Goal: Task Accomplishment & Management: Manage account settings

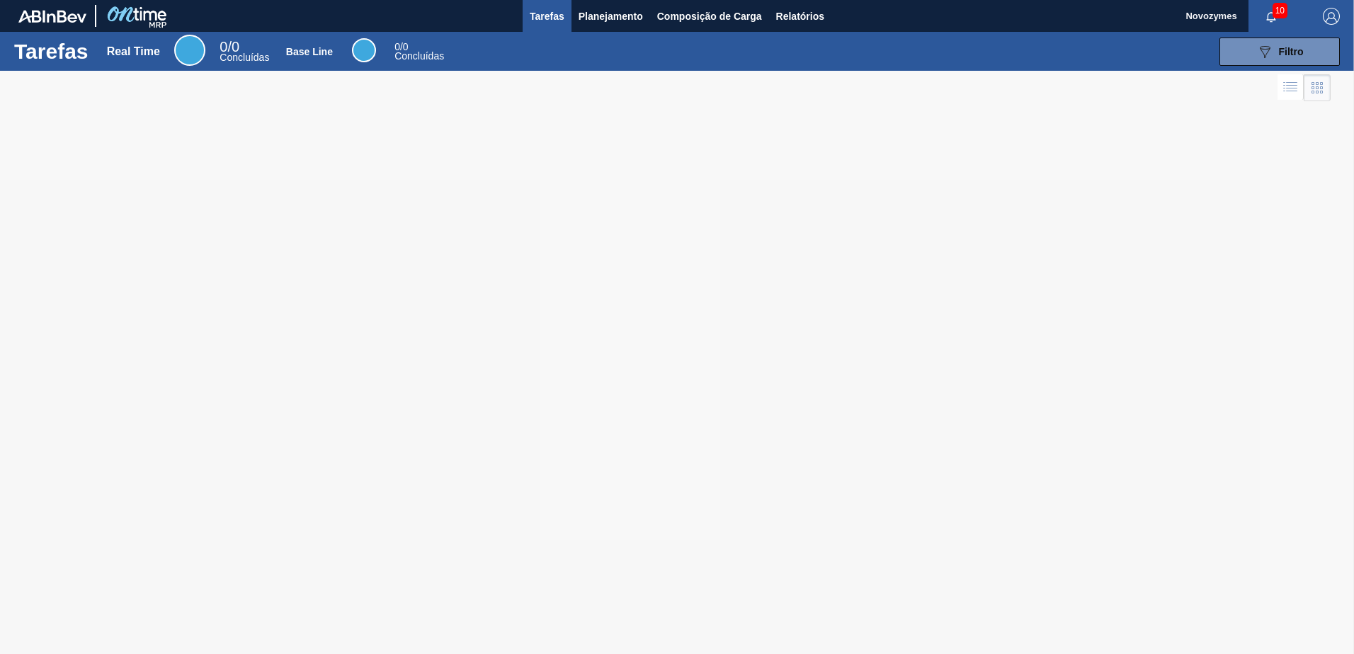
click at [863, 11] on div "Tarefas Planejamento Composição de Carga Relatórios" at bounding box center [677, 16] width 1354 height 32
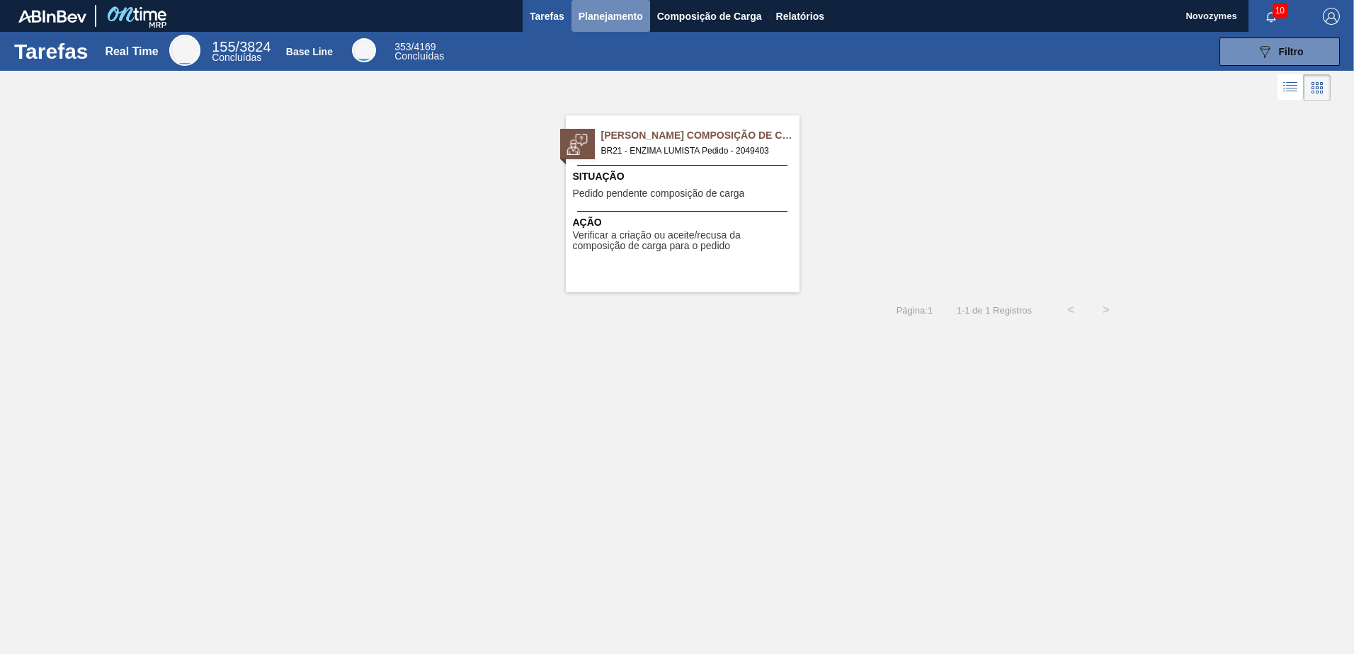
click at [621, 12] on span "Planejamento" at bounding box center [611, 16] width 64 height 17
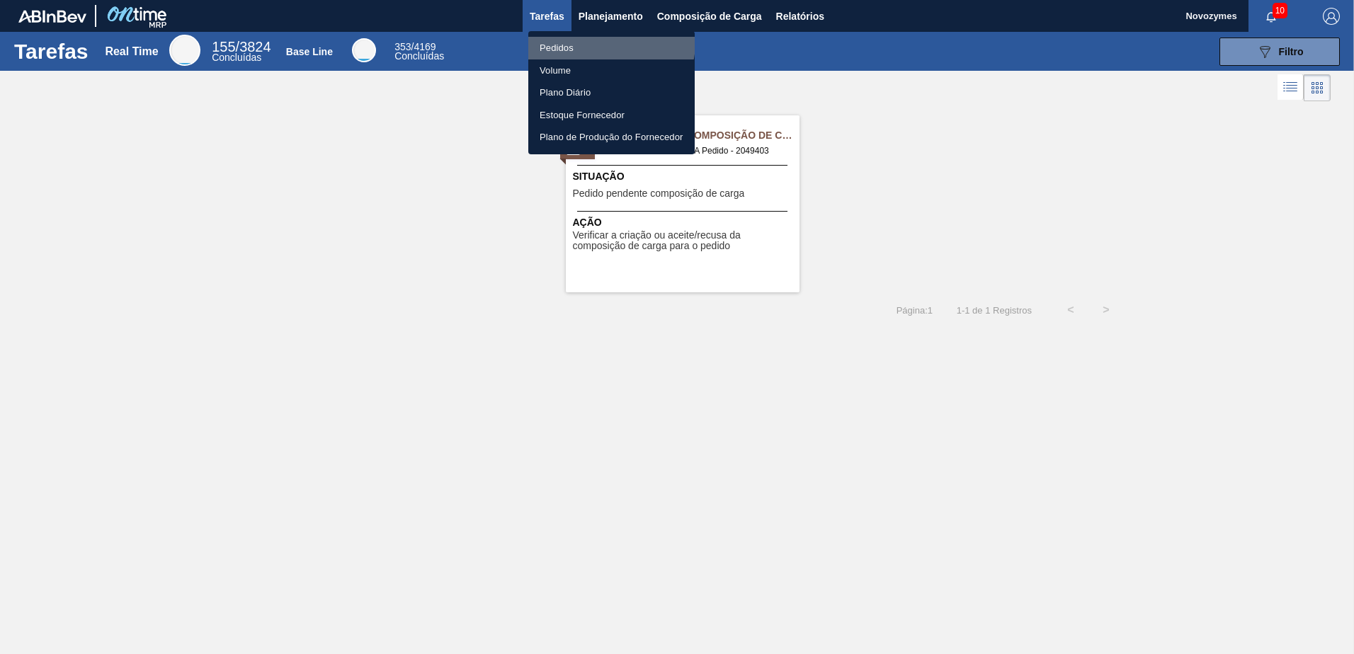
click at [608, 42] on li "Pedidos" at bounding box center [611, 48] width 166 height 23
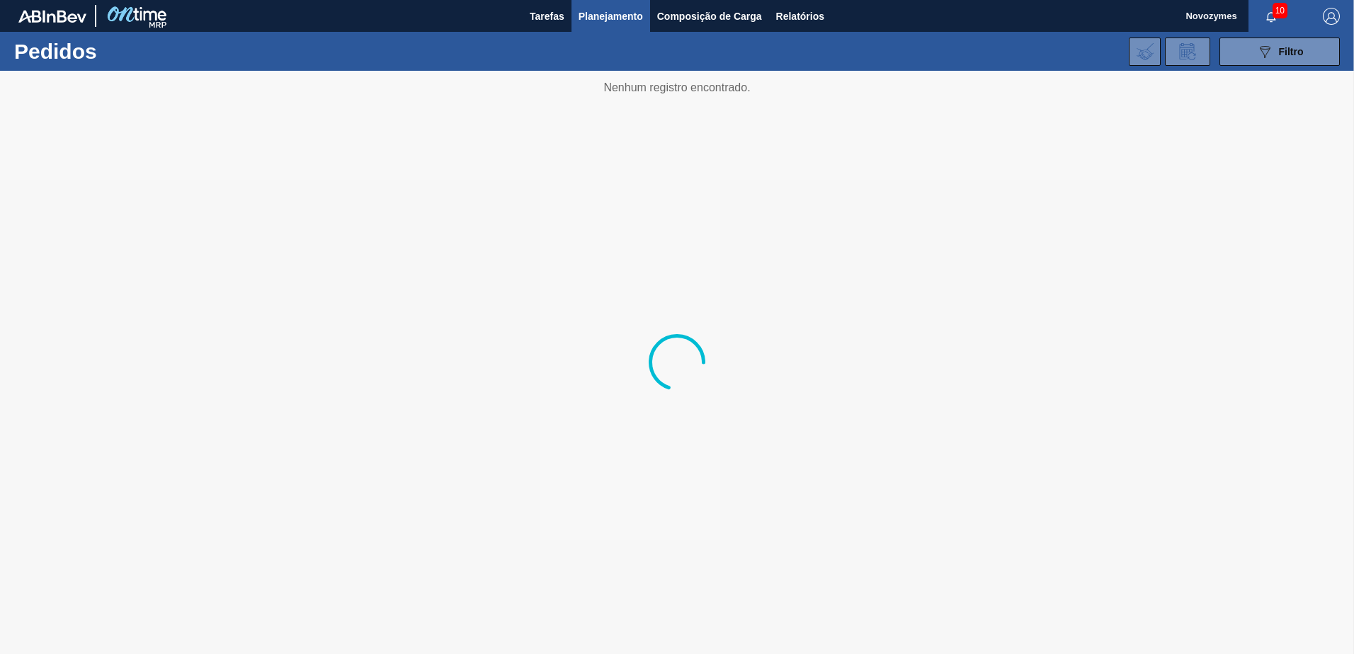
click at [378, 34] on div "089F7B8B-B2A5-4AFE-B5C0-19BA573D28AC Filtro Código Pedido Portal Códido PO SAP …" at bounding box center [786, 51] width 1121 height 42
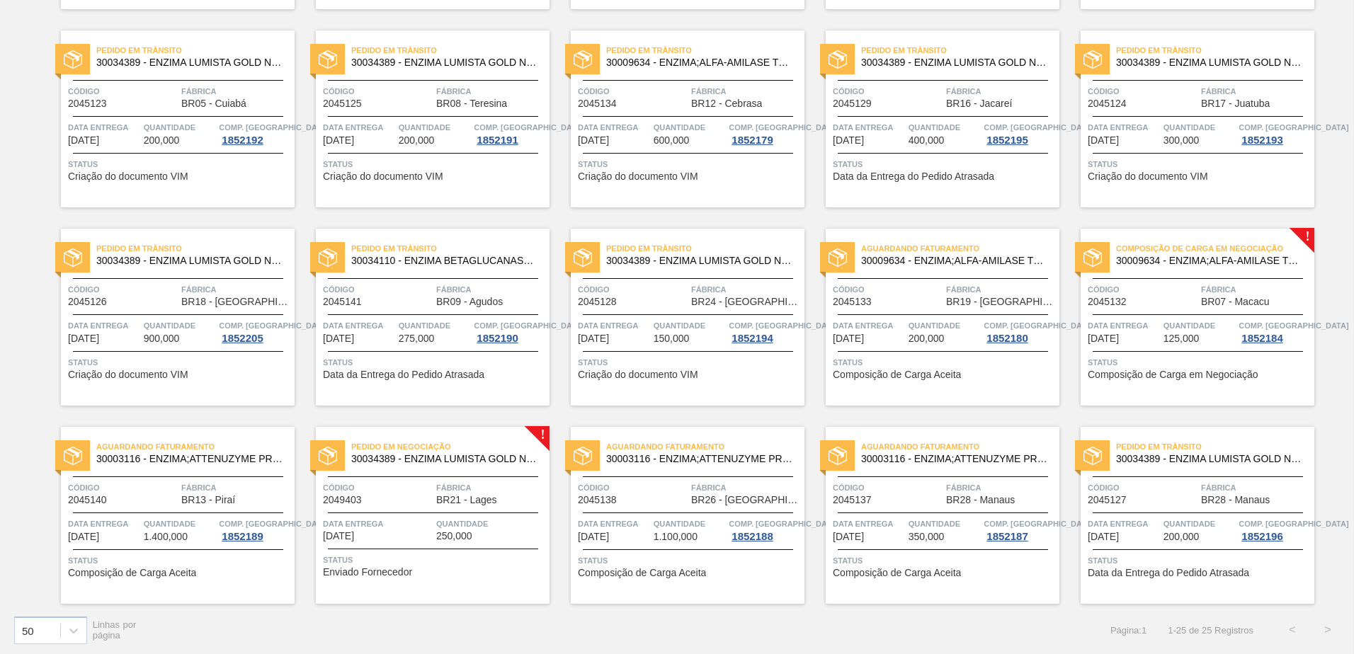
scroll to position [498, 0]
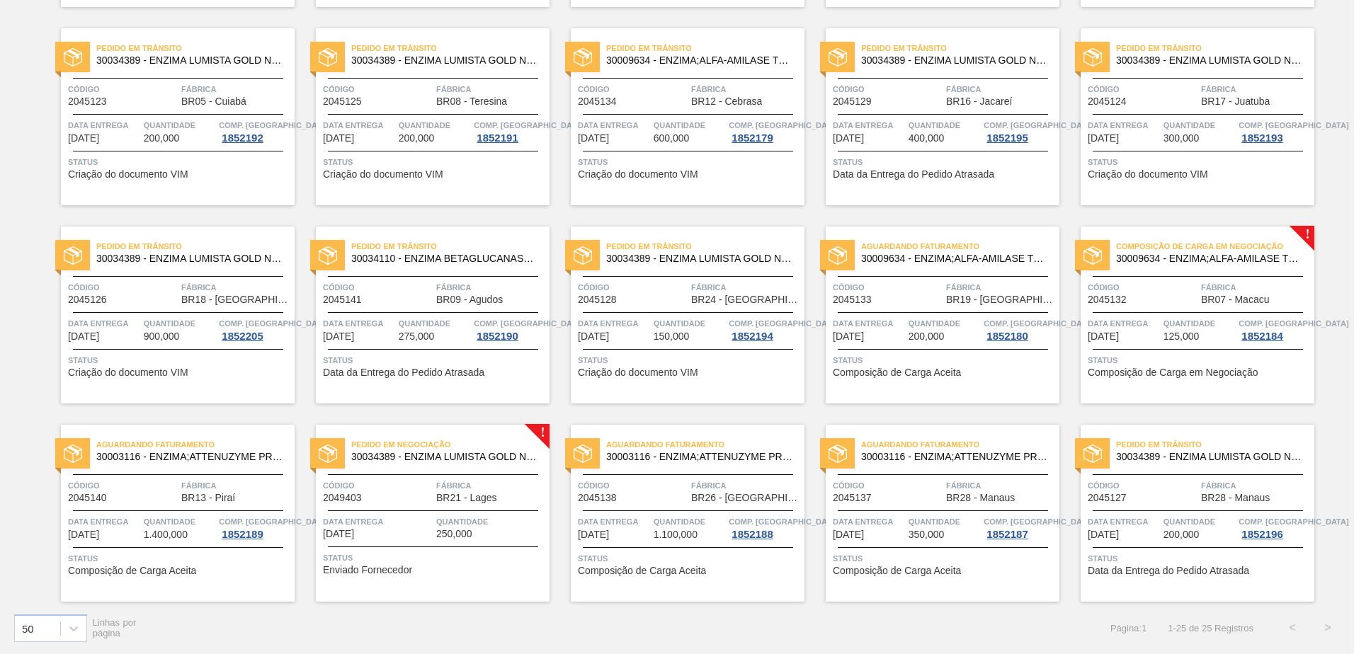
click at [460, 493] on span "BR21 - Lages" at bounding box center [466, 498] width 61 height 11
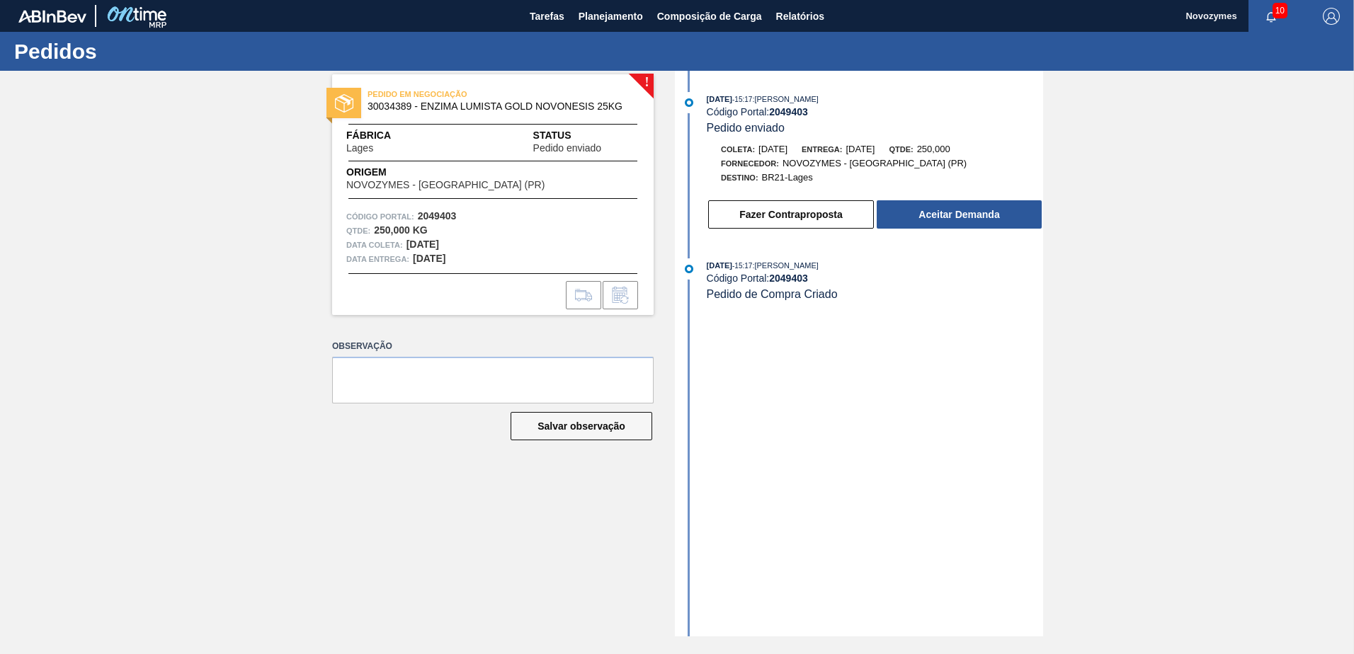
click at [210, 224] on div "! PEDIDO EM NEGOCIAÇÃO 30034389 - ENZIMA LUMISTA GOLD NOVONESIS 25KG Fábrica La…" at bounding box center [677, 354] width 1354 height 566
click at [1069, 253] on div "! PEDIDO EM NEGOCIAÇÃO 30034389 - ENZIMA LUMISTA GOLD NOVONESIS 25KG Fábrica La…" at bounding box center [677, 354] width 1354 height 566
click at [982, 224] on button "Aceitar Demanda" at bounding box center [959, 214] width 165 height 28
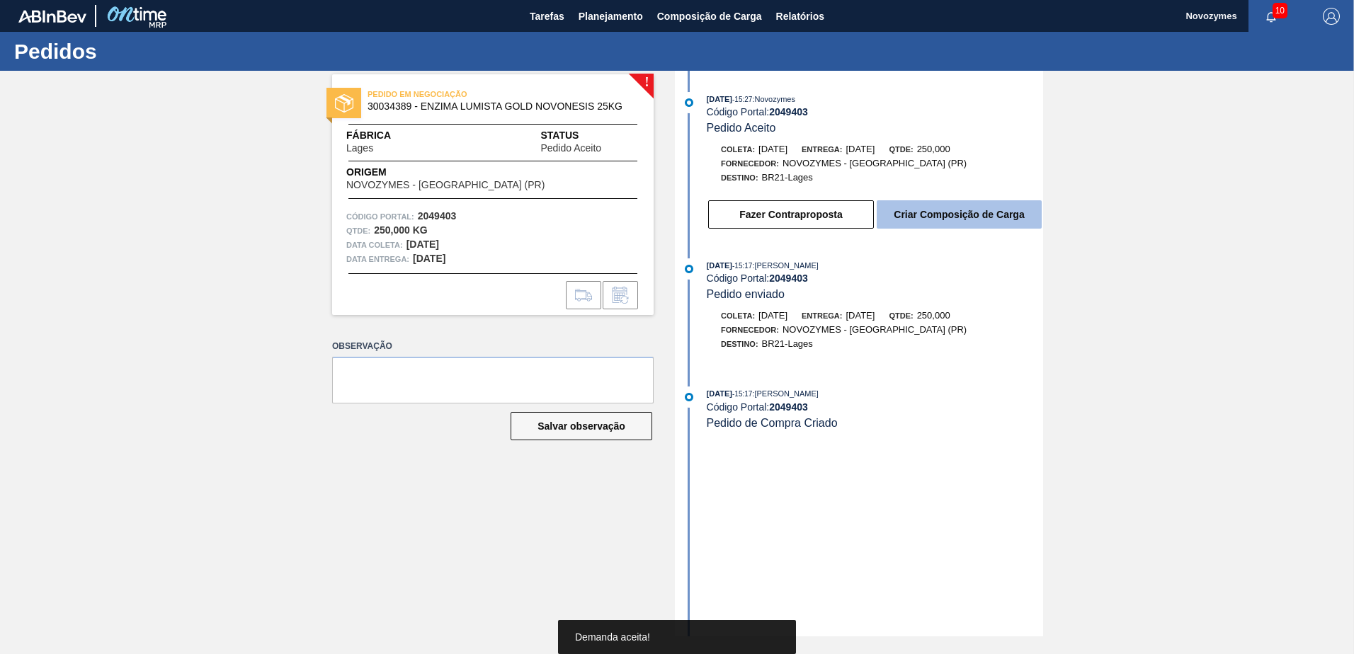
click at [920, 215] on button "Criar Composição de Carga" at bounding box center [959, 214] width 165 height 28
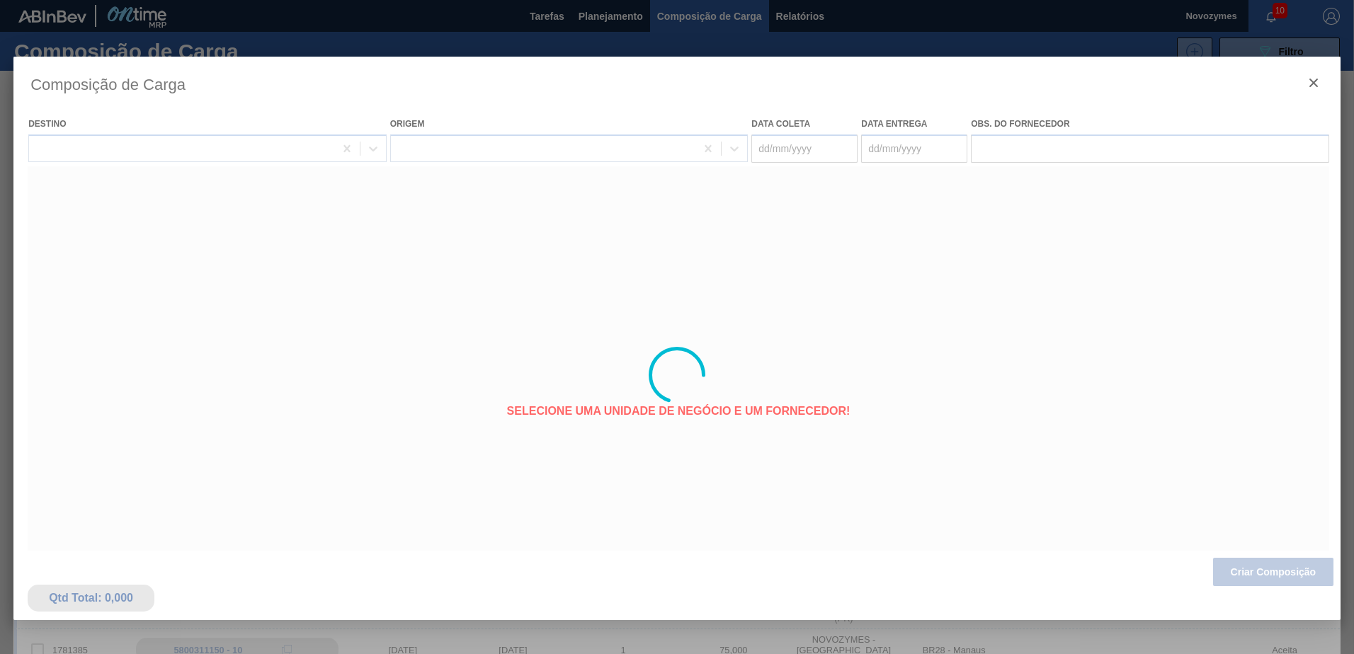
type coleta "[DATE]"
type Entrega "[DATE]"
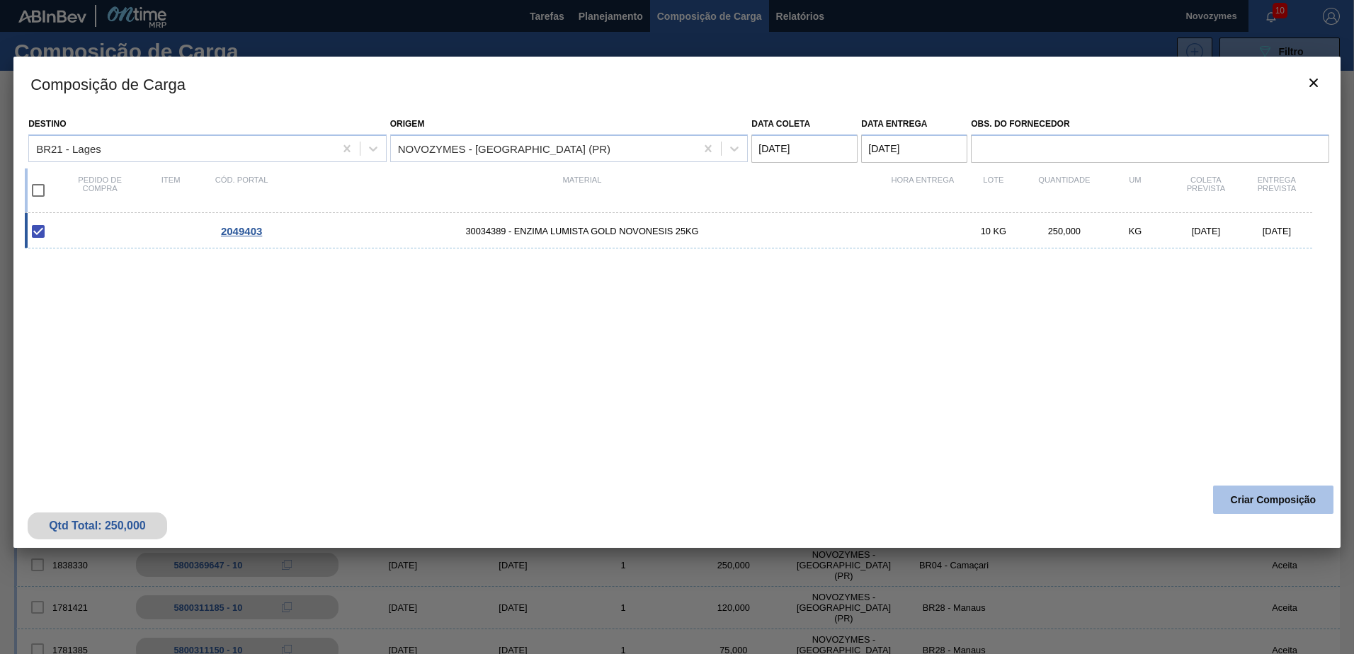
click at [1255, 507] on button "Criar Composição" at bounding box center [1273, 500] width 120 height 28
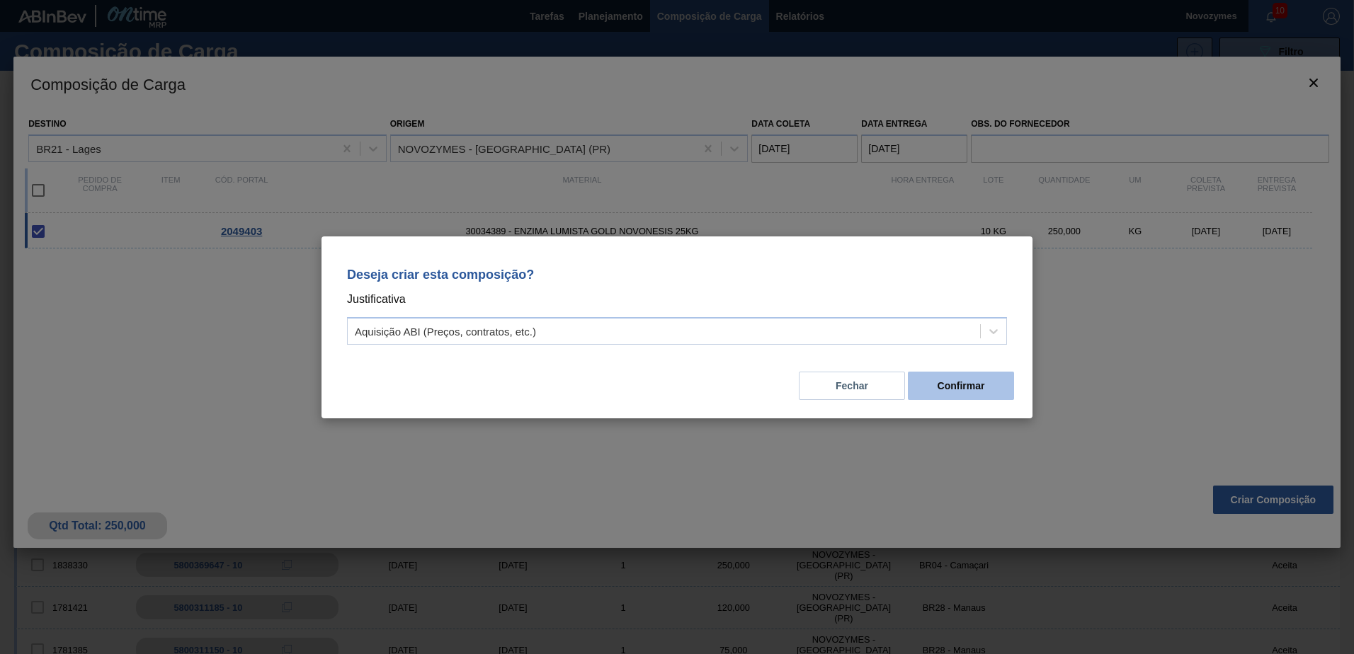
click at [960, 385] on button "Confirmar" at bounding box center [961, 386] width 106 height 28
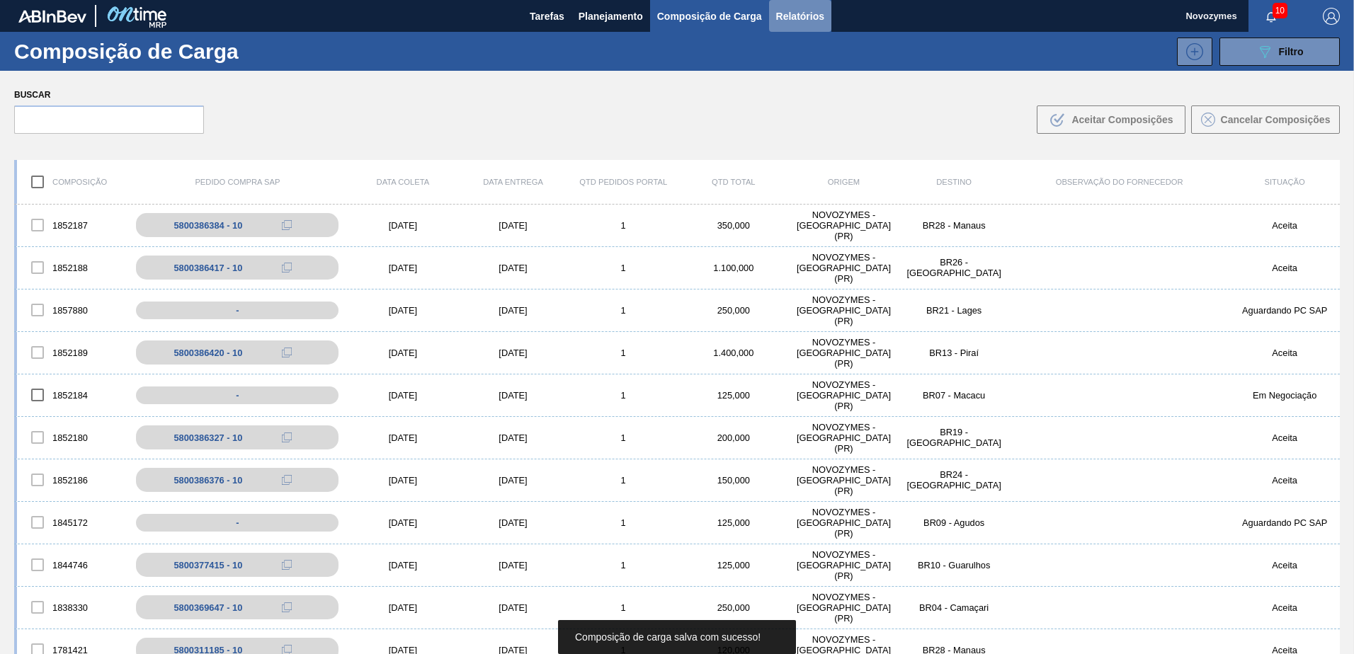
click at [803, 11] on span "Relatórios" at bounding box center [800, 16] width 48 height 17
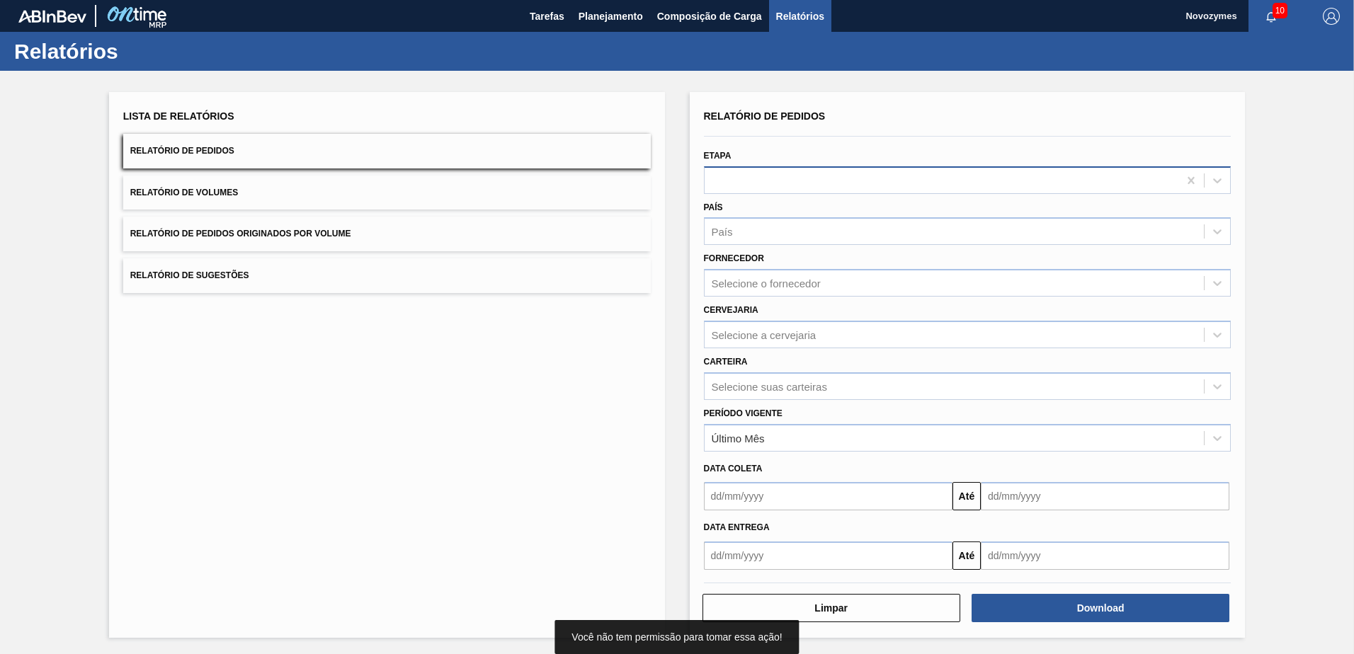
click at [819, 191] on div at bounding box center [968, 180] width 528 height 28
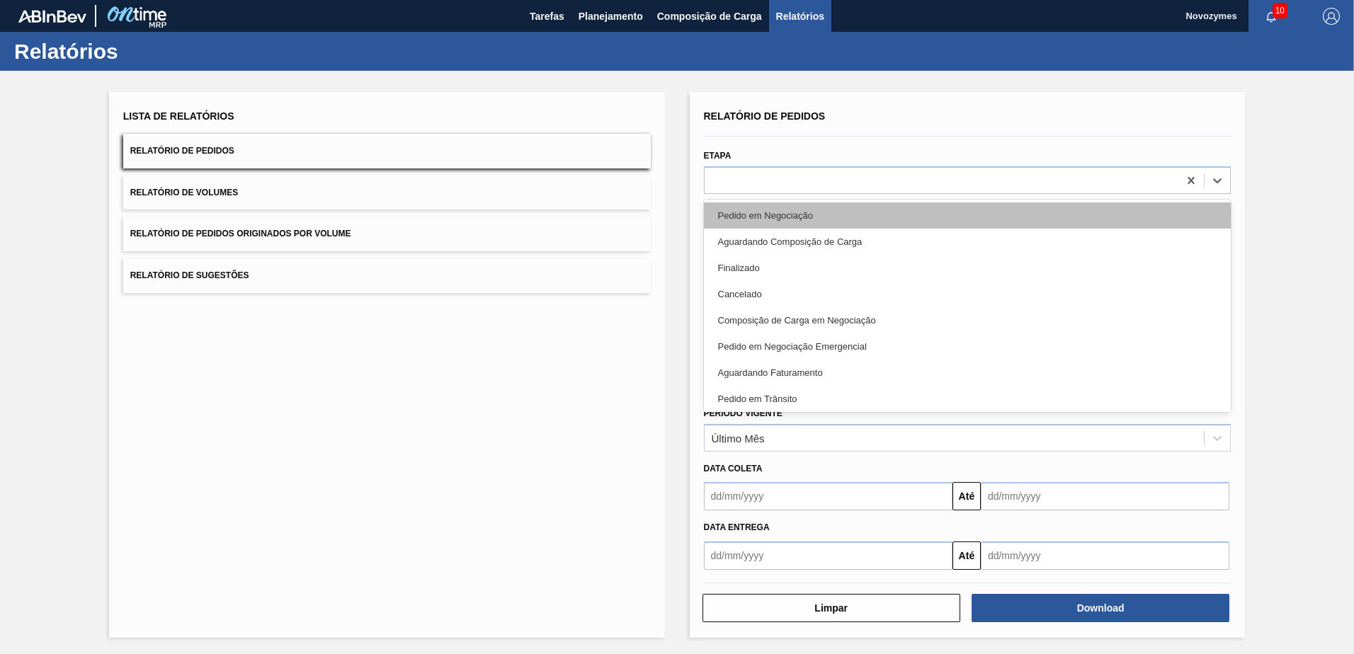
click at [810, 213] on div "Pedido em Negociação" at bounding box center [968, 216] width 528 height 26
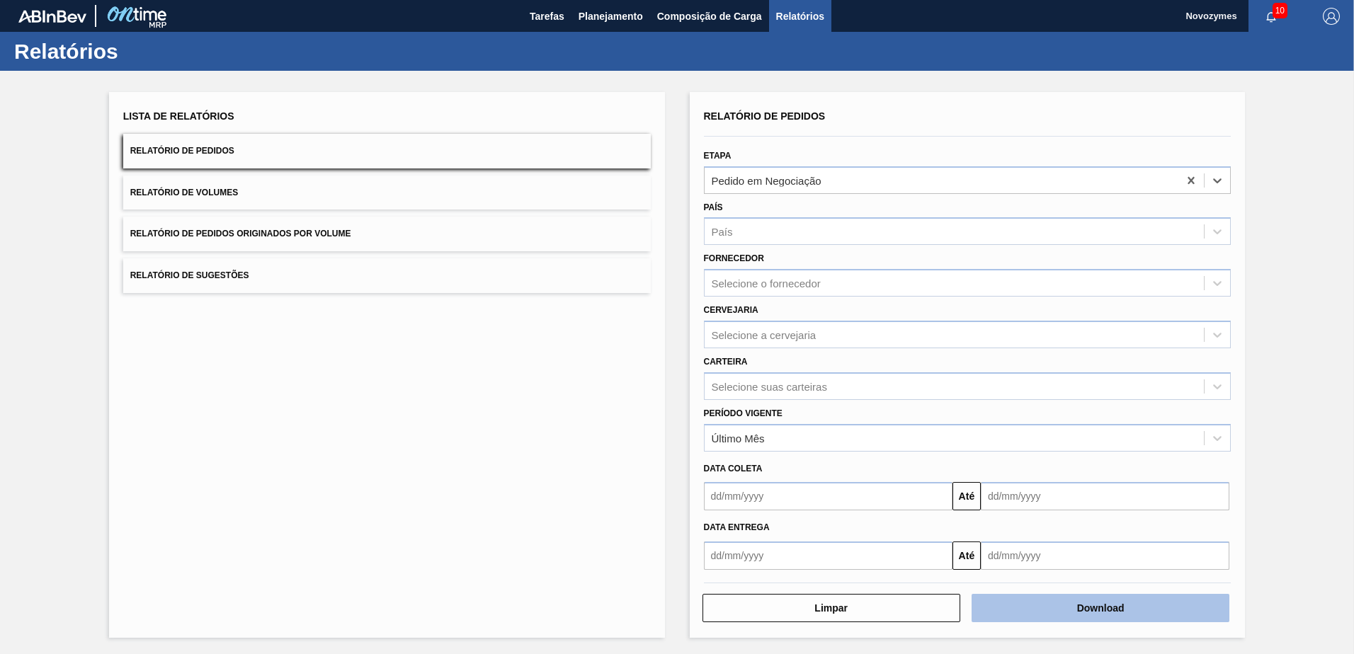
click at [998, 614] on button "Download" at bounding box center [1101, 608] width 258 height 28
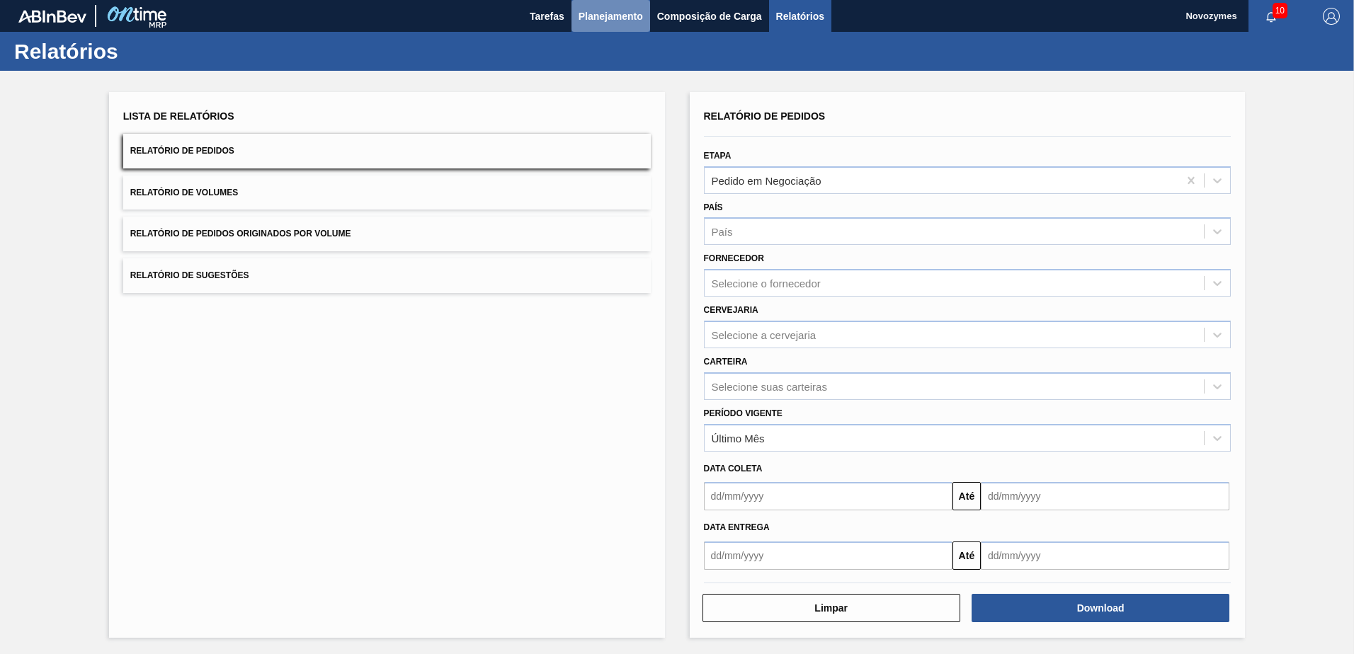
click at [613, 16] on span "Planejamento" at bounding box center [611, 16] width 64 height 17
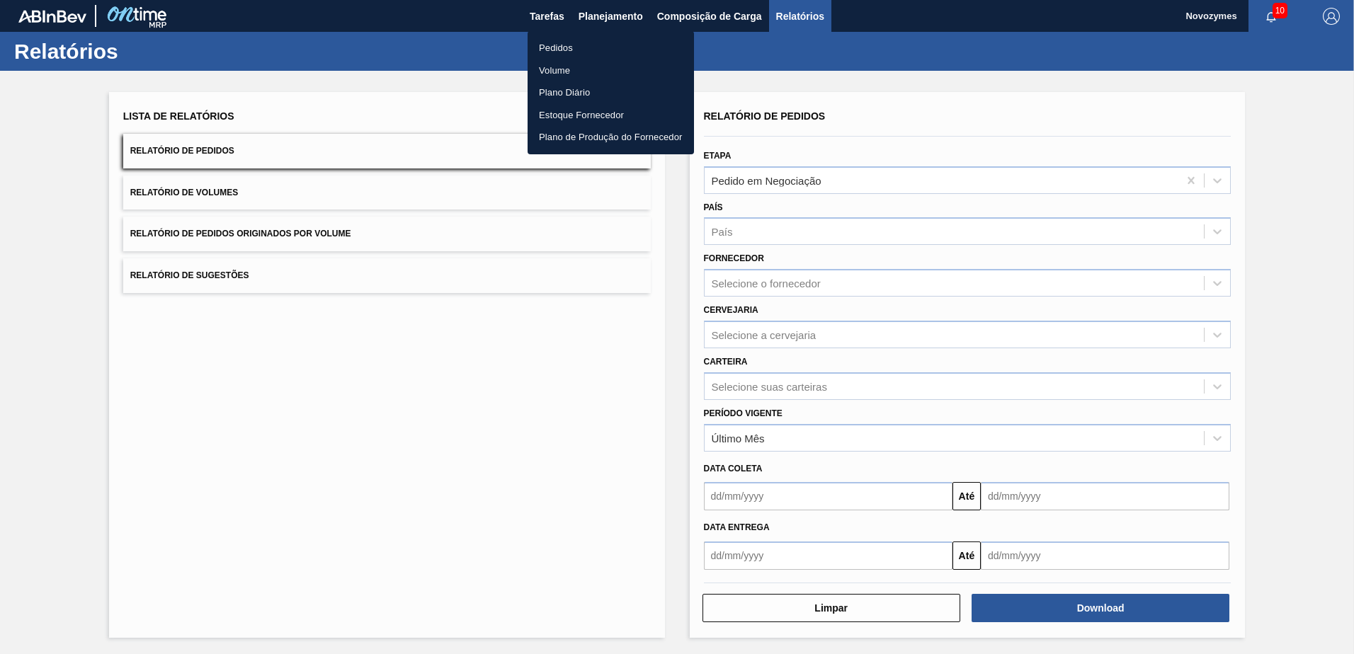
click at [589, 48] on li "Pedidos" at bounding box center [611, 48] width 166 height 23
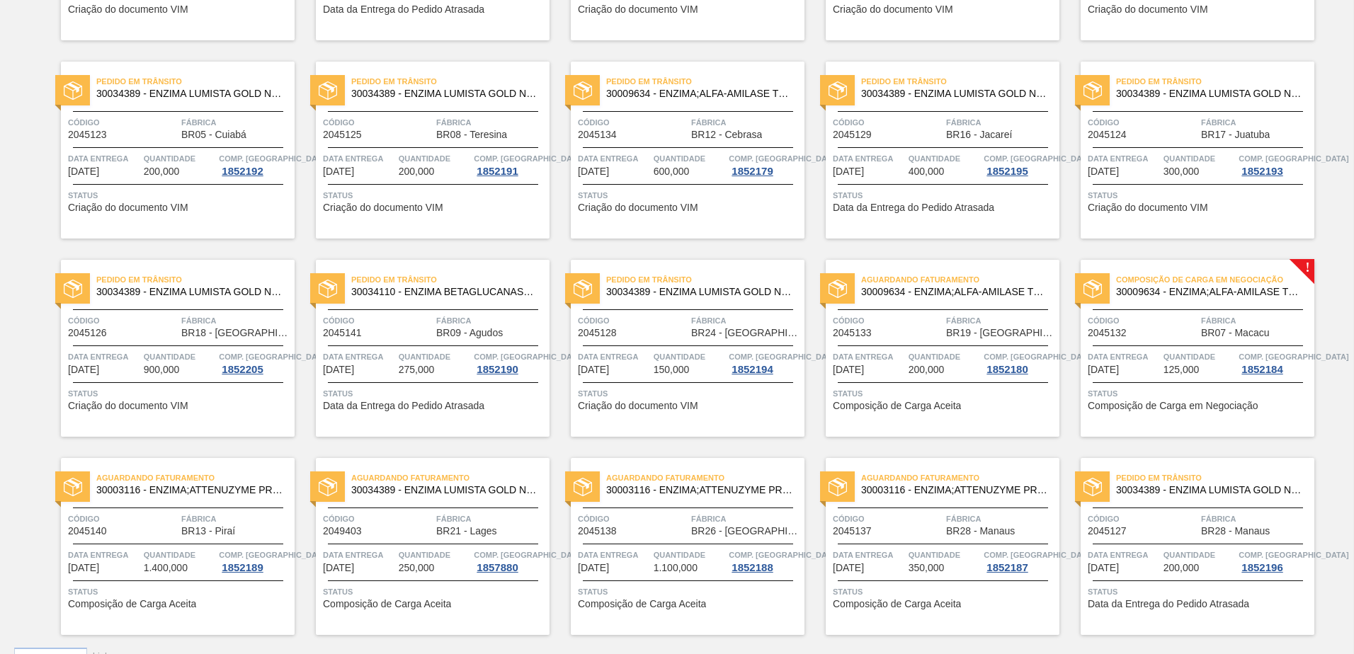
scroll to position [498, 0]
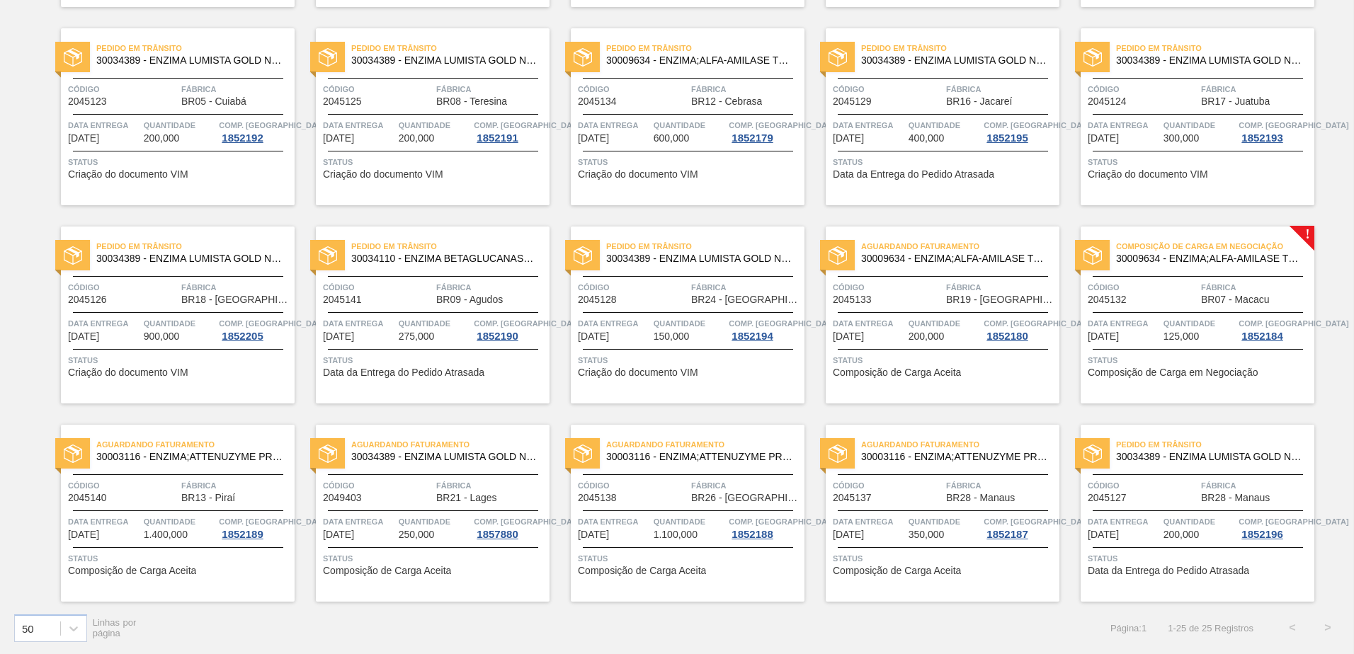
click at [403, 536] on span "250,000" at bounding box center [417, 535] width 36 height 11
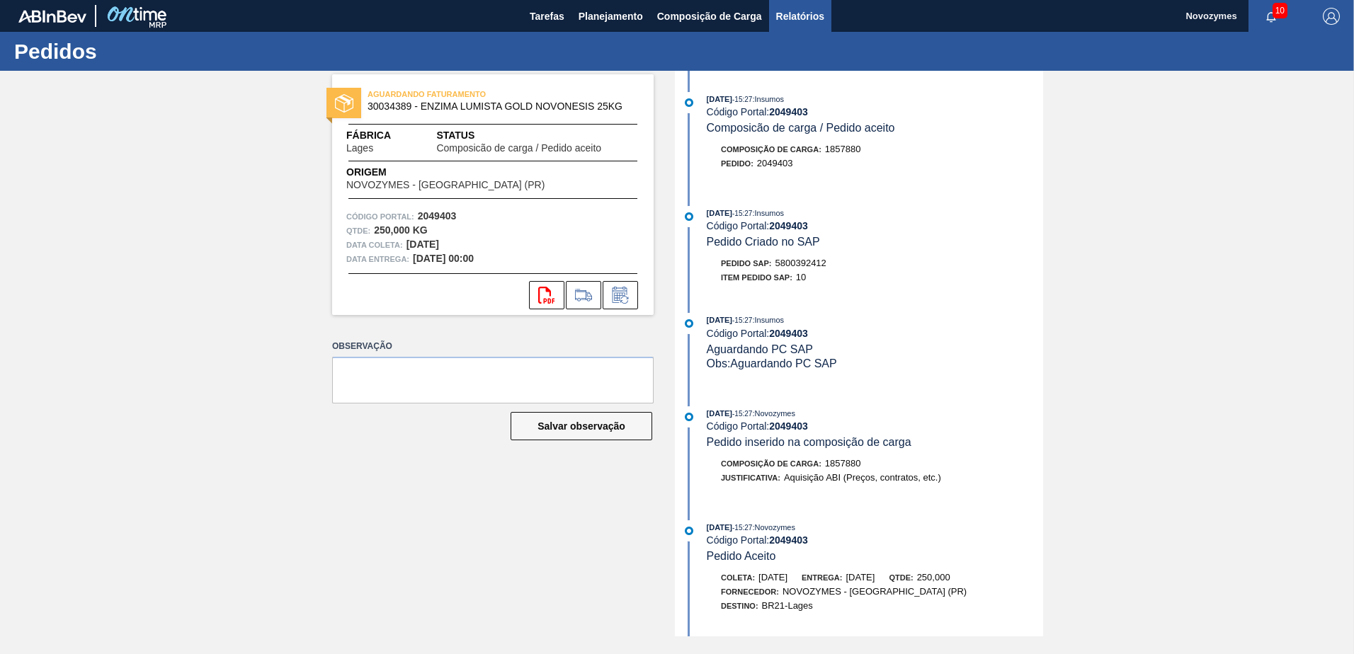
click at [792, 21] on span "Relatórios" at bounding box center [800, 16] width 48 height 17
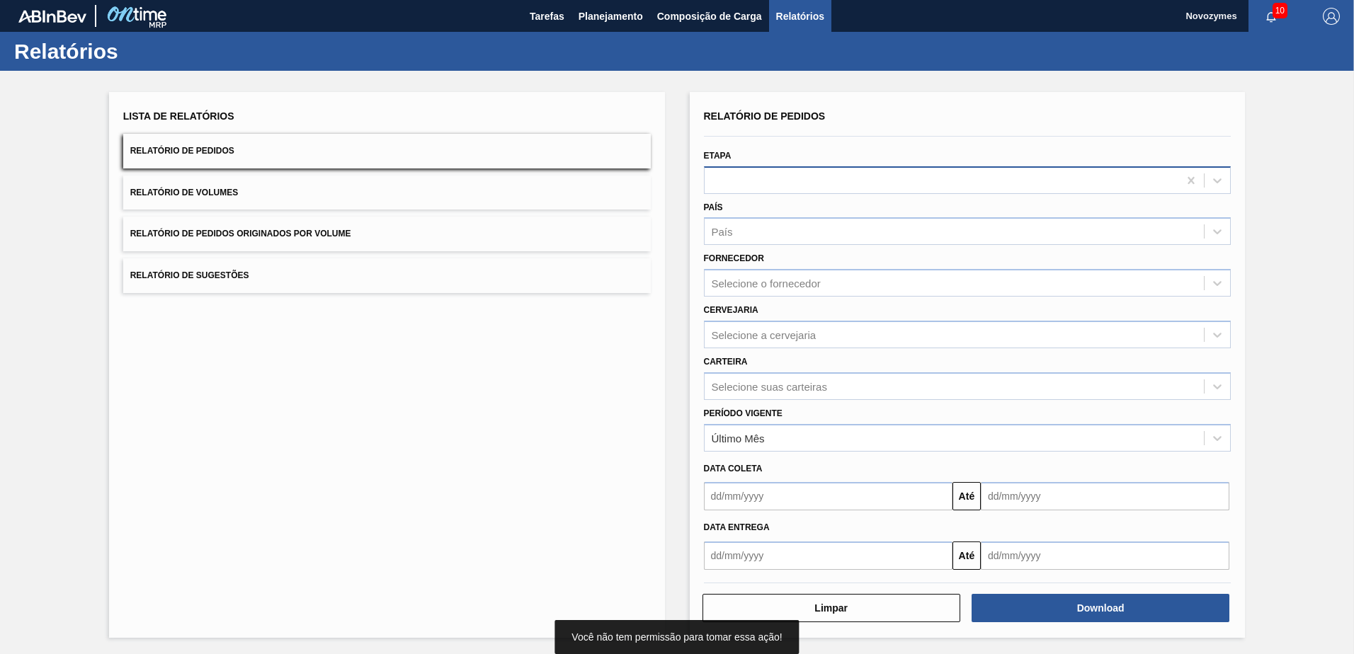
click at [783, 185] on div at bounding box center [942, 180] width 475 height 21
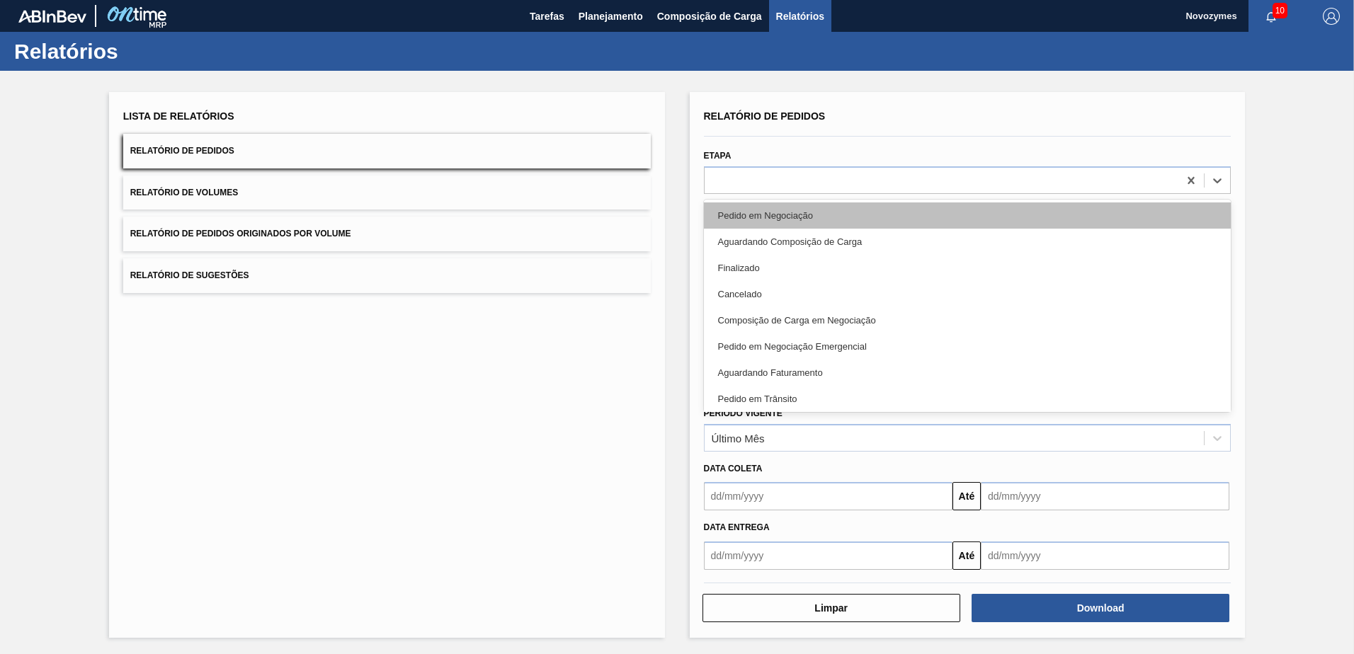
click at [820, 209] on div "Pedido em Negociação" at bounding box center [968, 216] width 528 height 26
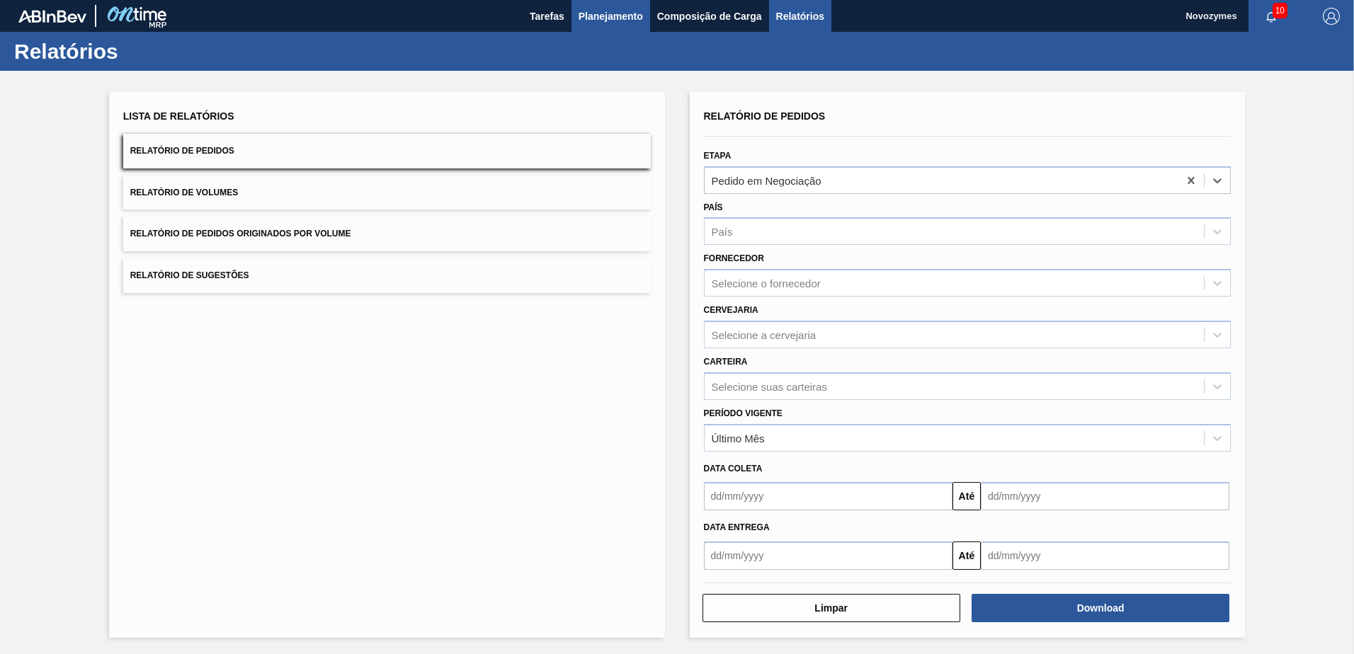
click at [635, 17] on span "Planejamento" at bounding box center [611, 16] width 64 height 17
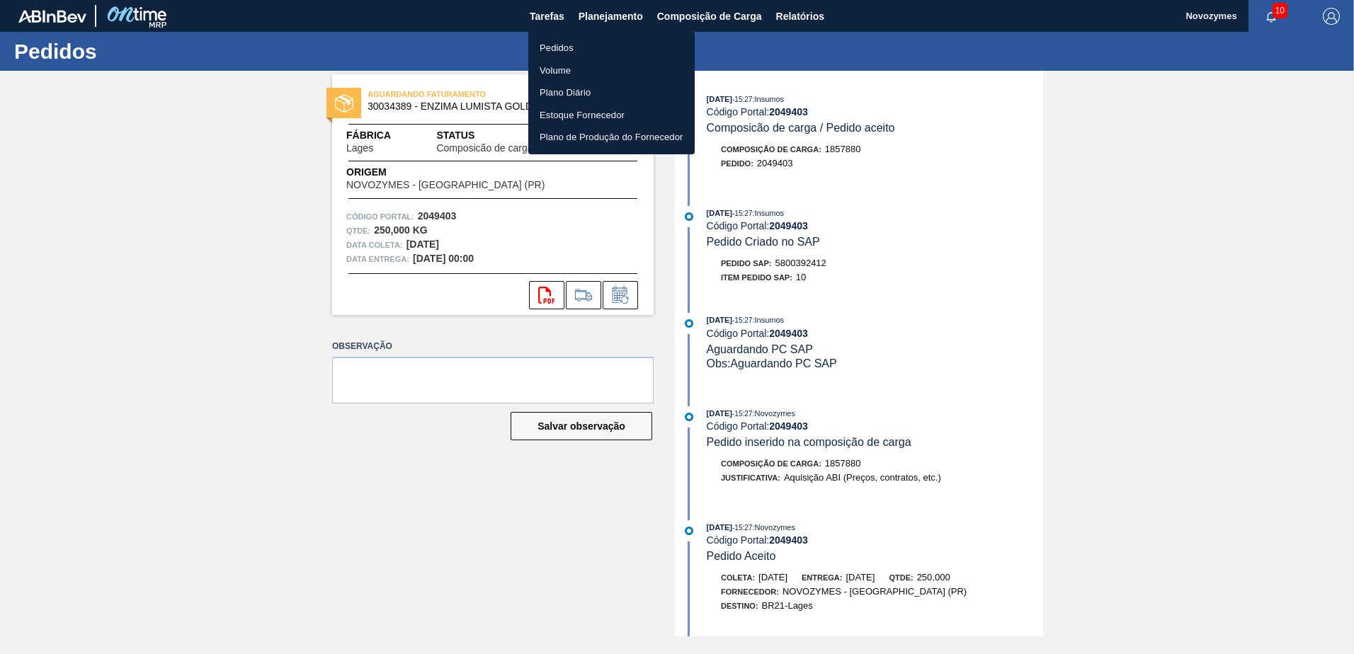
click at [310, 382] on div at bounding box center [677, 327] width 1354 height 654
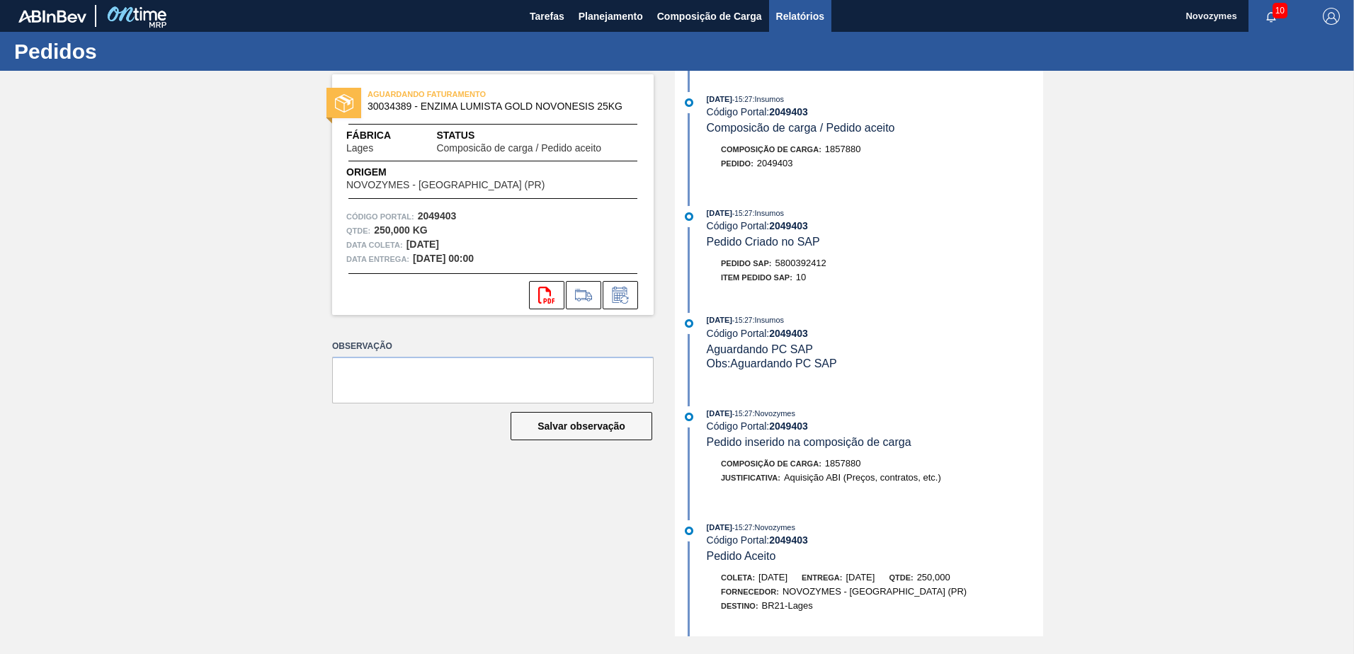
click at [805, 10] on span "Relatórios" at bounding box center [800, 16] width 48 height 17
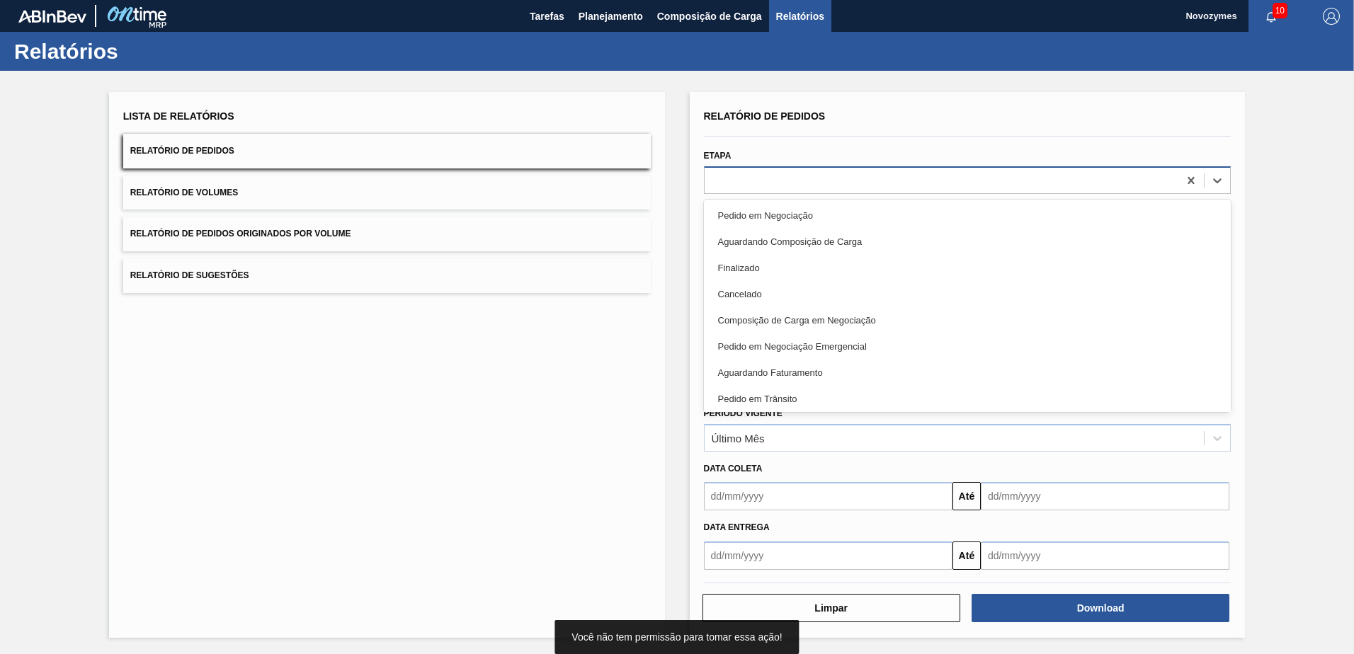
click at [770, 177] on div at bounding box center [942, 180] width 475 height 21
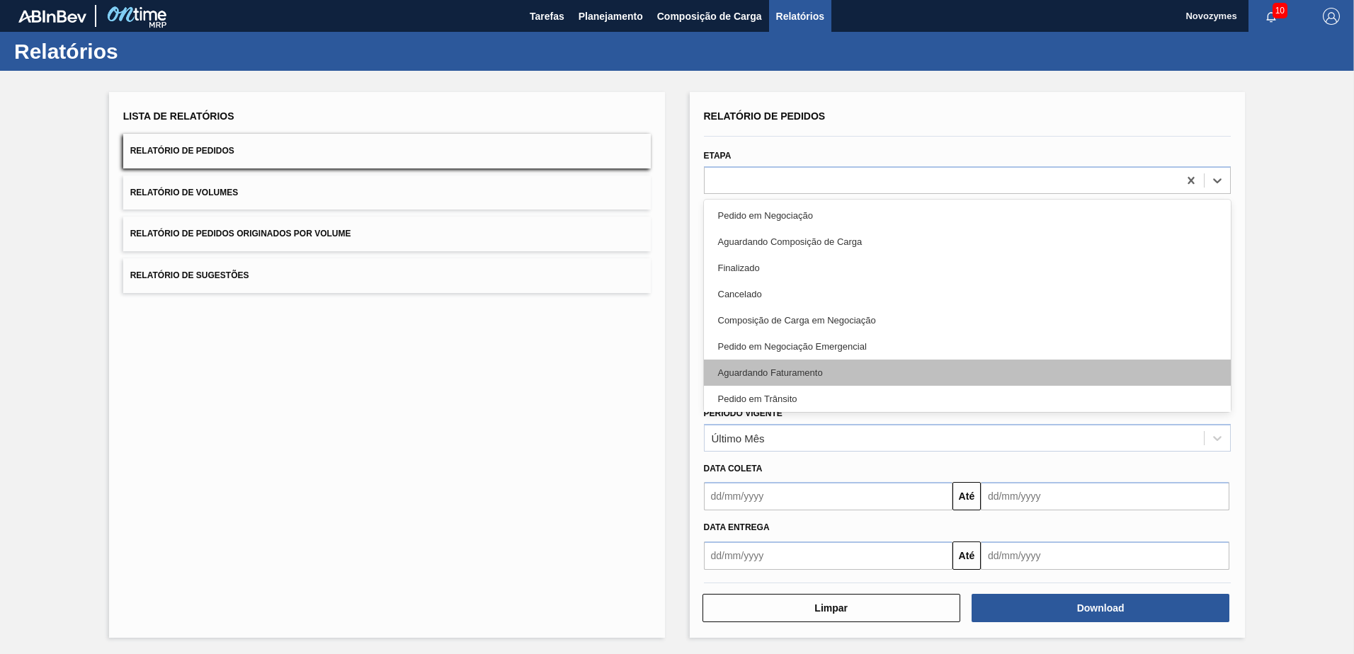
scroll to position [71, 0]
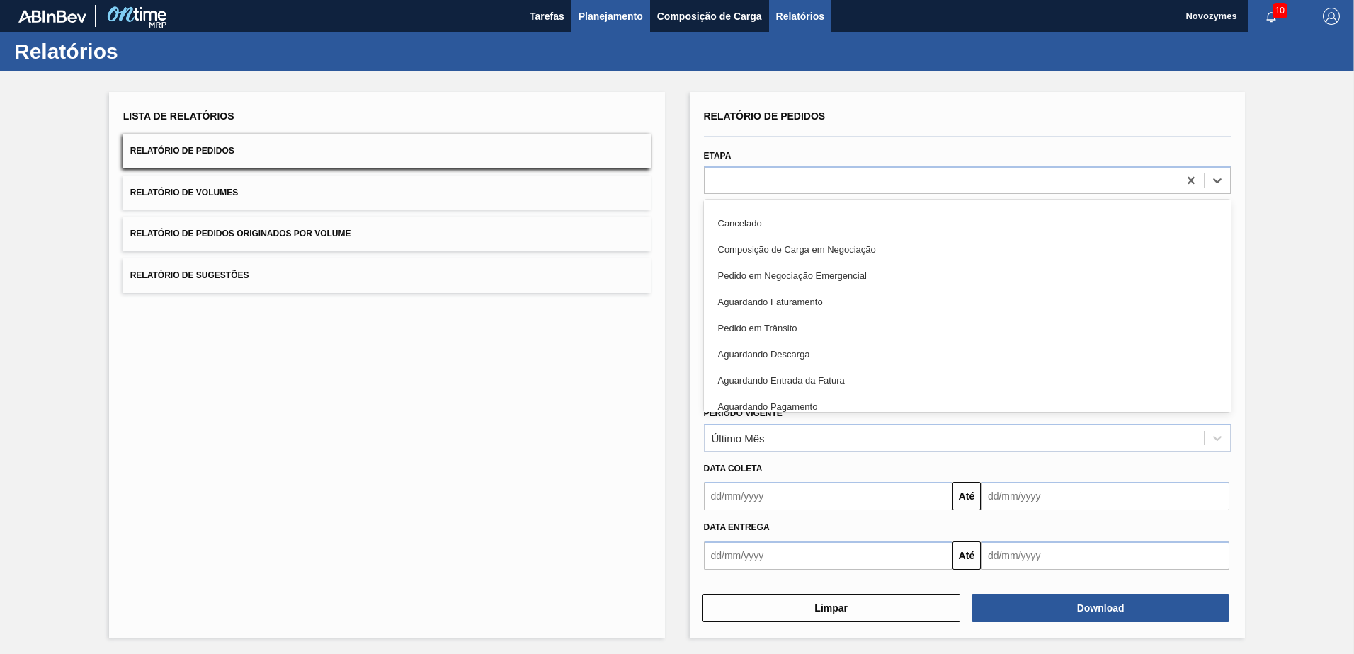
click at [621, 16] on span "Planejamento" at bounding box center [611, 16] width 64 height 17
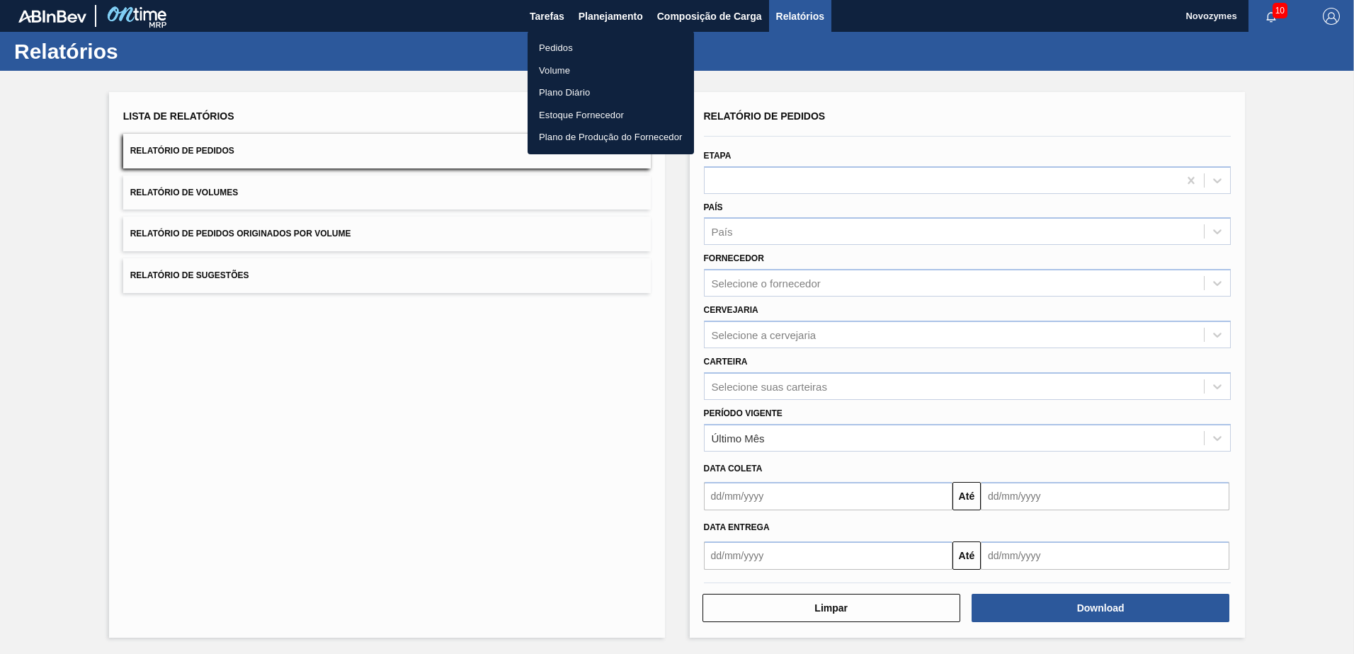
click at [583, 45] on li "Pedidos" at bounding box center [611, 48] width 166 height 23
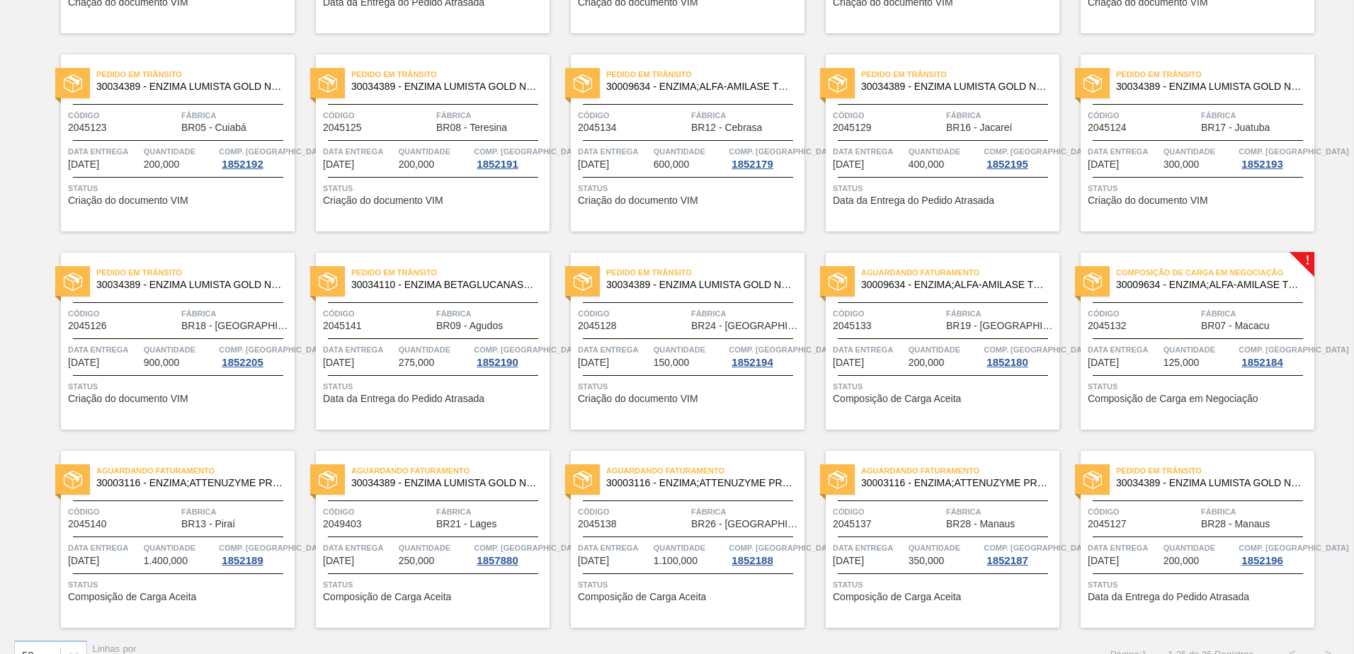
scroll to position [498, 0]
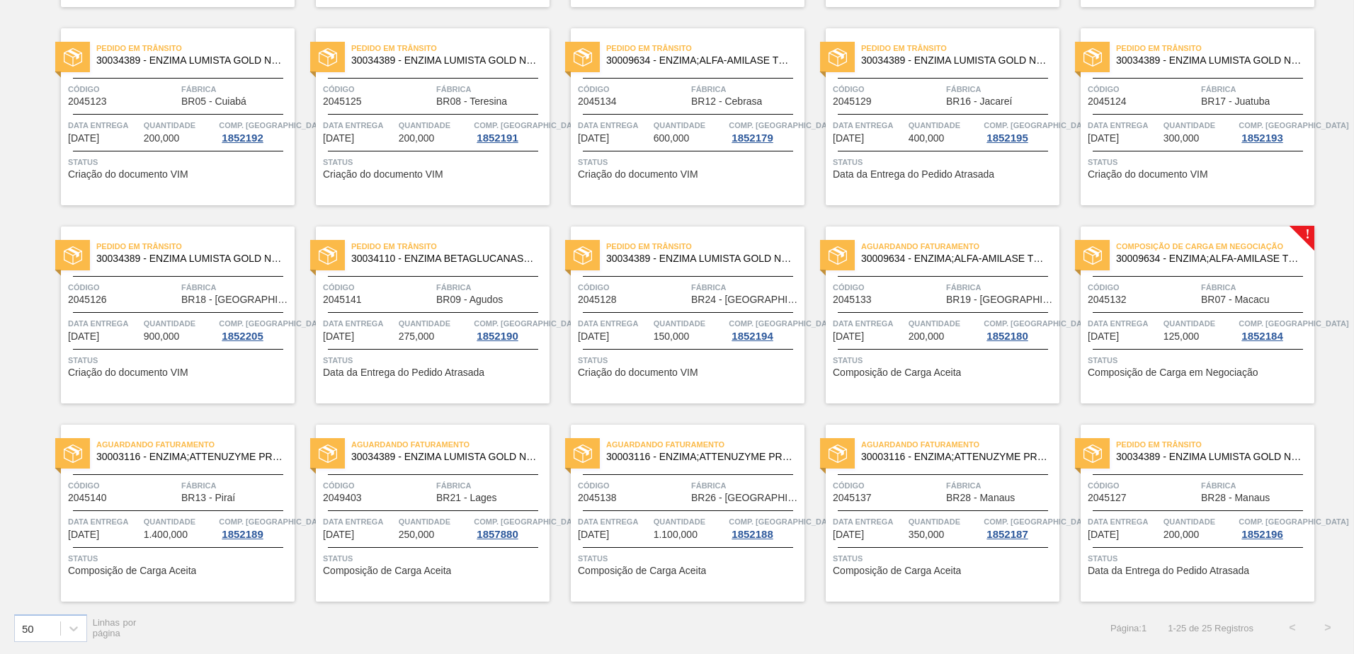
click at [390, 515] on span "Data Entrega" at bounding box center [359, 522] width 72 height 14
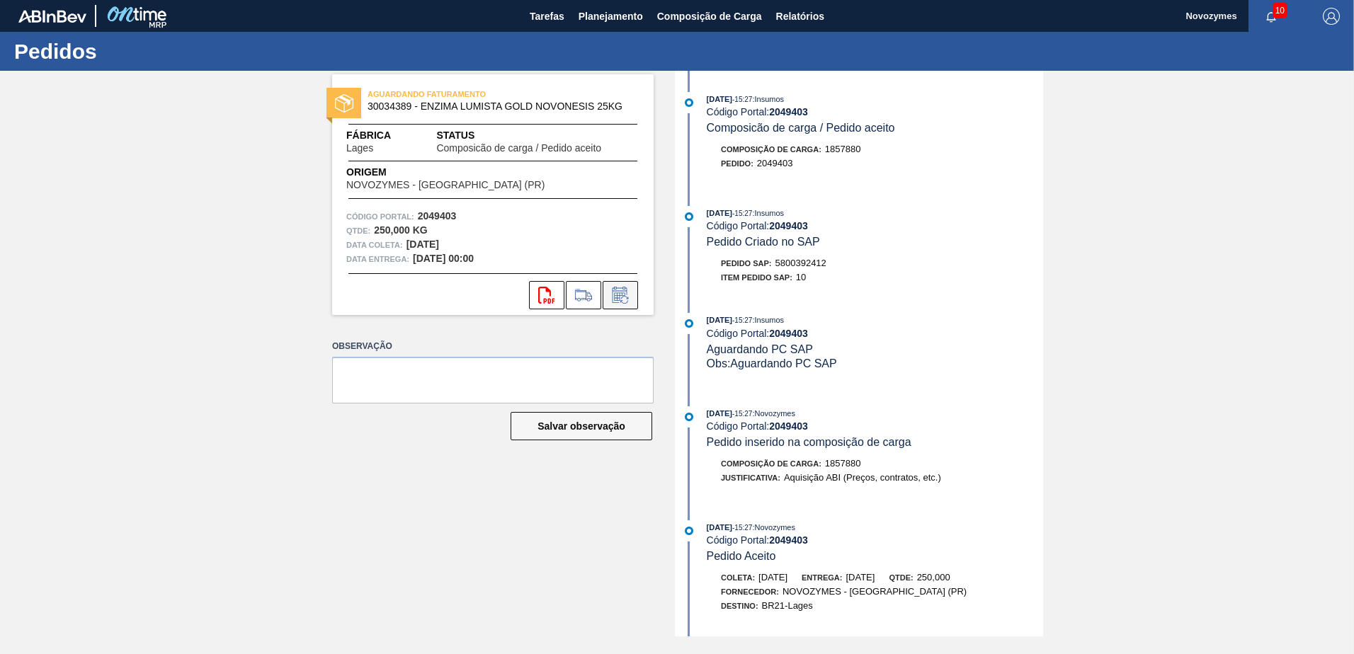
click at [627, 287] on icon at bounding box center [620, 295] width 23 height 17
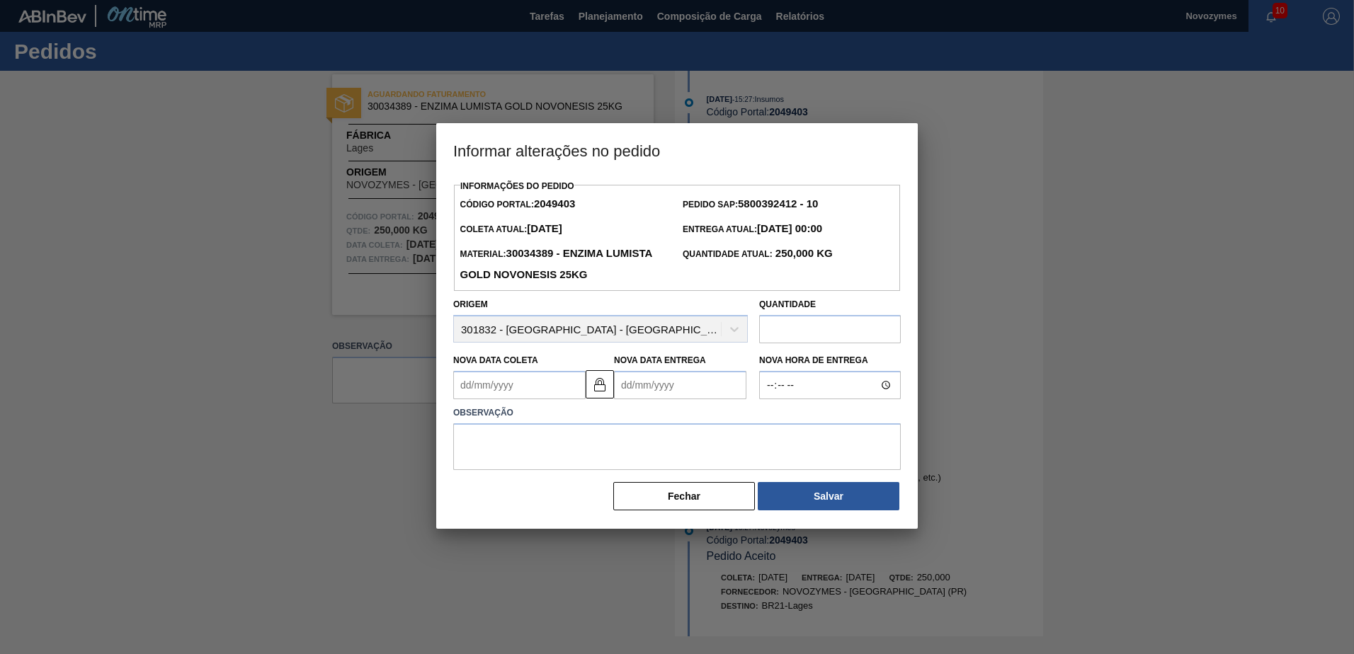
click at [531, 395] on Coleta2049403 "Nova Data Coleta" at bounding box center [519, 385] width 132 height 28
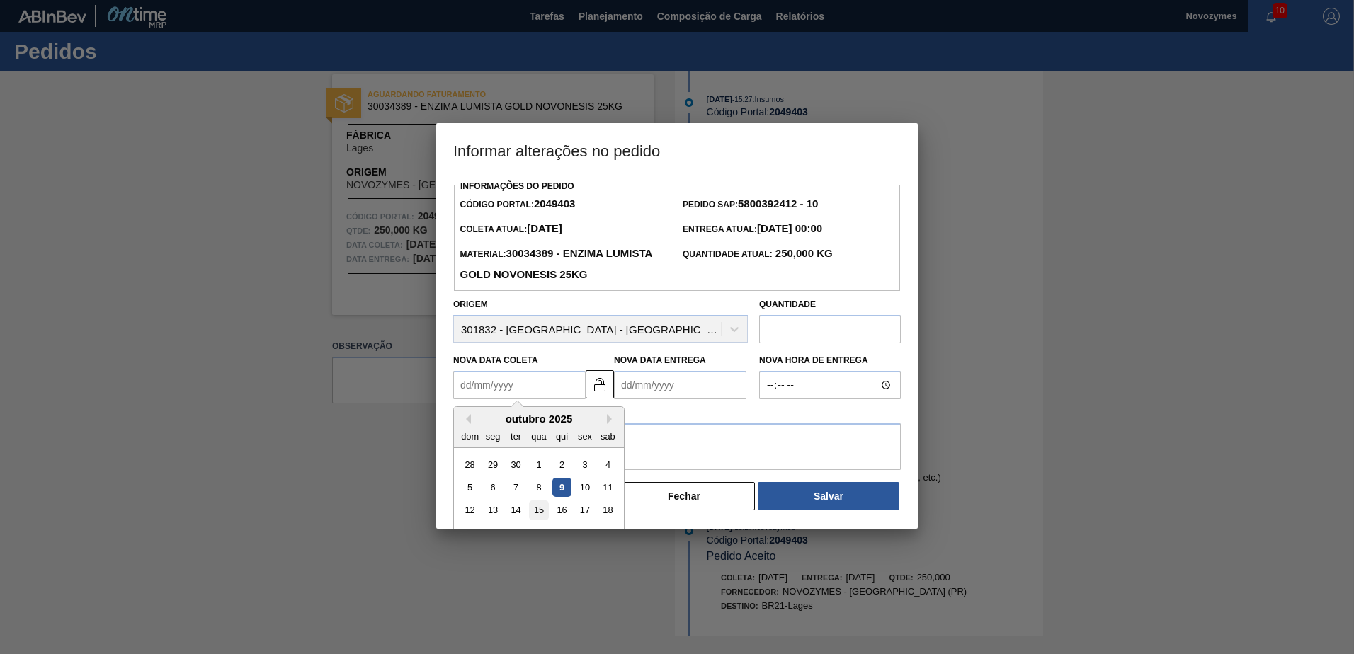
click at [537, 516] on div "15" at bounding box center [538, 510] width 19 height 19
type Coleta2049403 "[DATE]"
type Entrega2049403 "[DATE]"
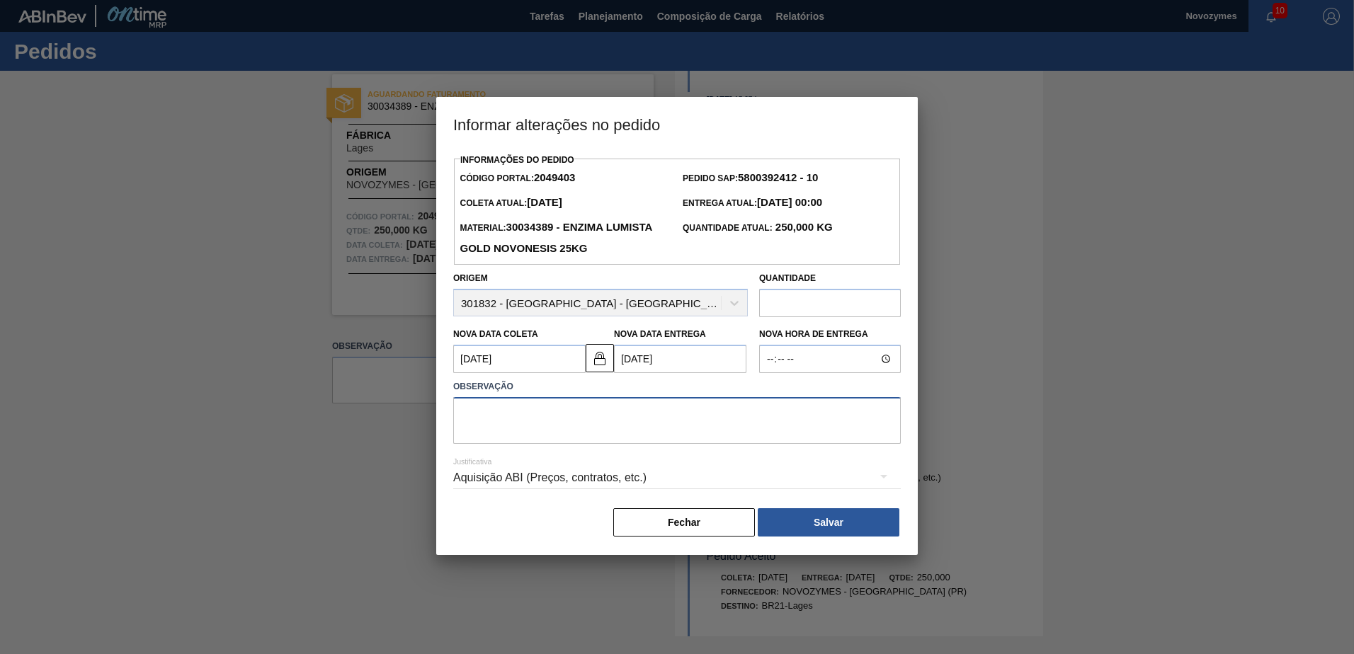
click at [683, 416] on textarea at bounding box center [677, 420] width 448 height 47
click at [862, 527] on button "Salvar" at bounding box center [829, 523] width 142 height 28
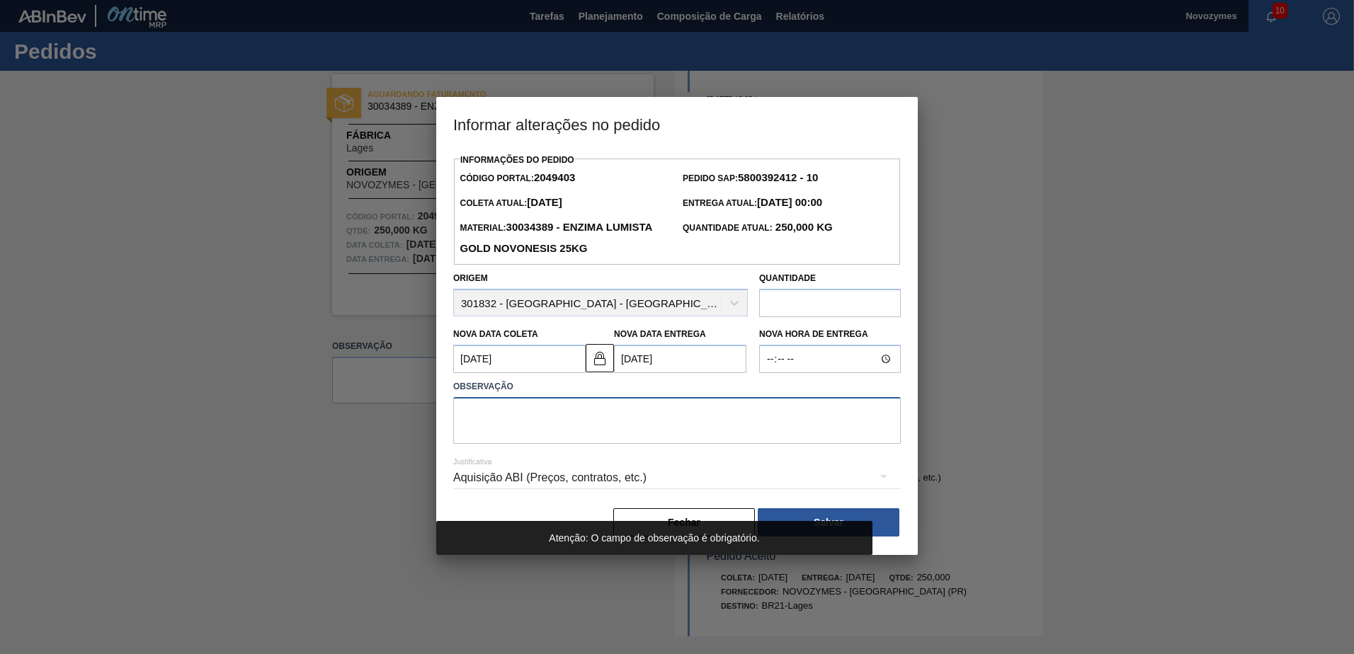
click at [586, 430] on textarea at bounding box center [677, 420] width 448 height 47
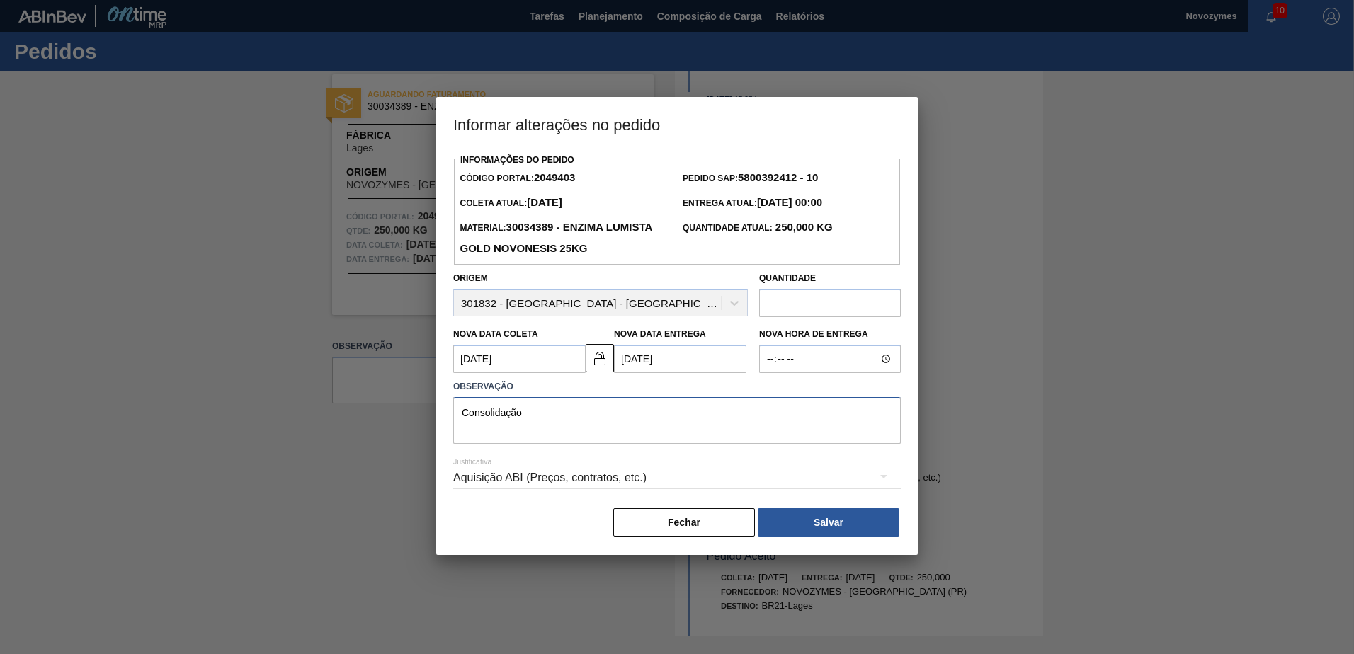
type textarea "Consolidação"
click at [828, 538] on div "[PERSON_NAME]" at bounding box center [677, 522] width 448 height 31
click at [829, 528] on button "Salvar" at bounding box center [829, 523] width 142 height 28
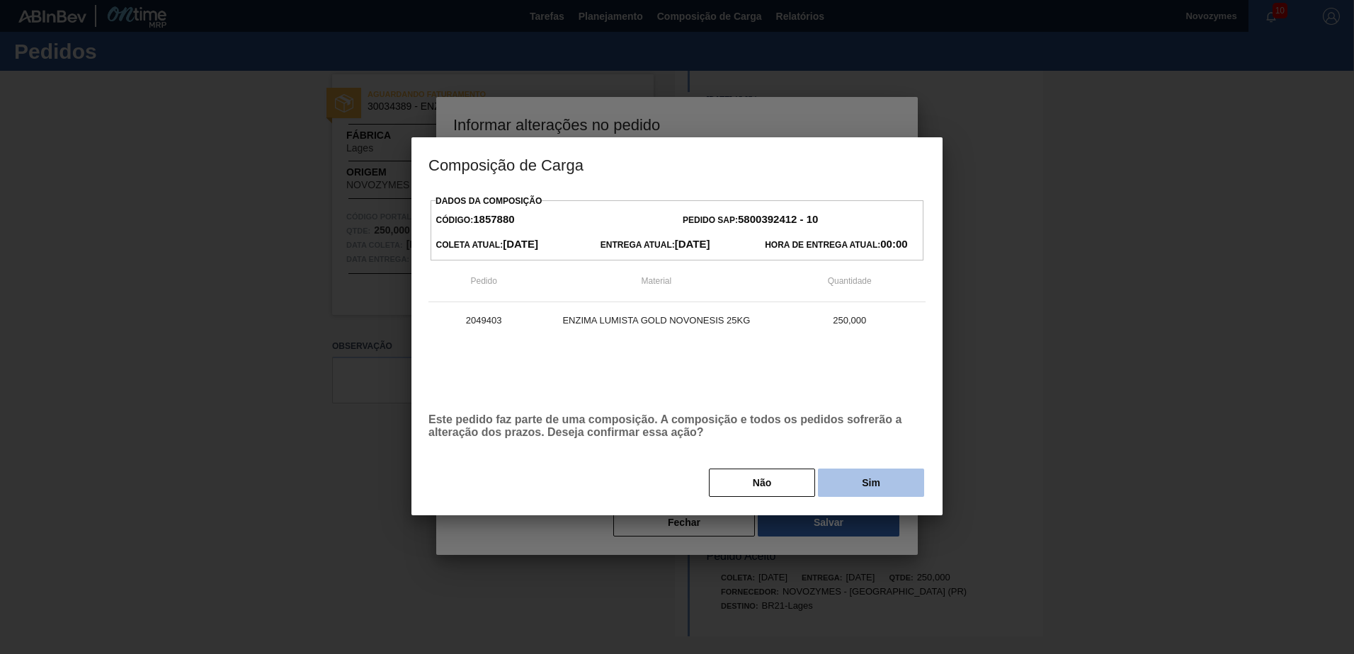
click at [873, 492] on button "Sim" at bounding box center [871, 483] width 106 height 28
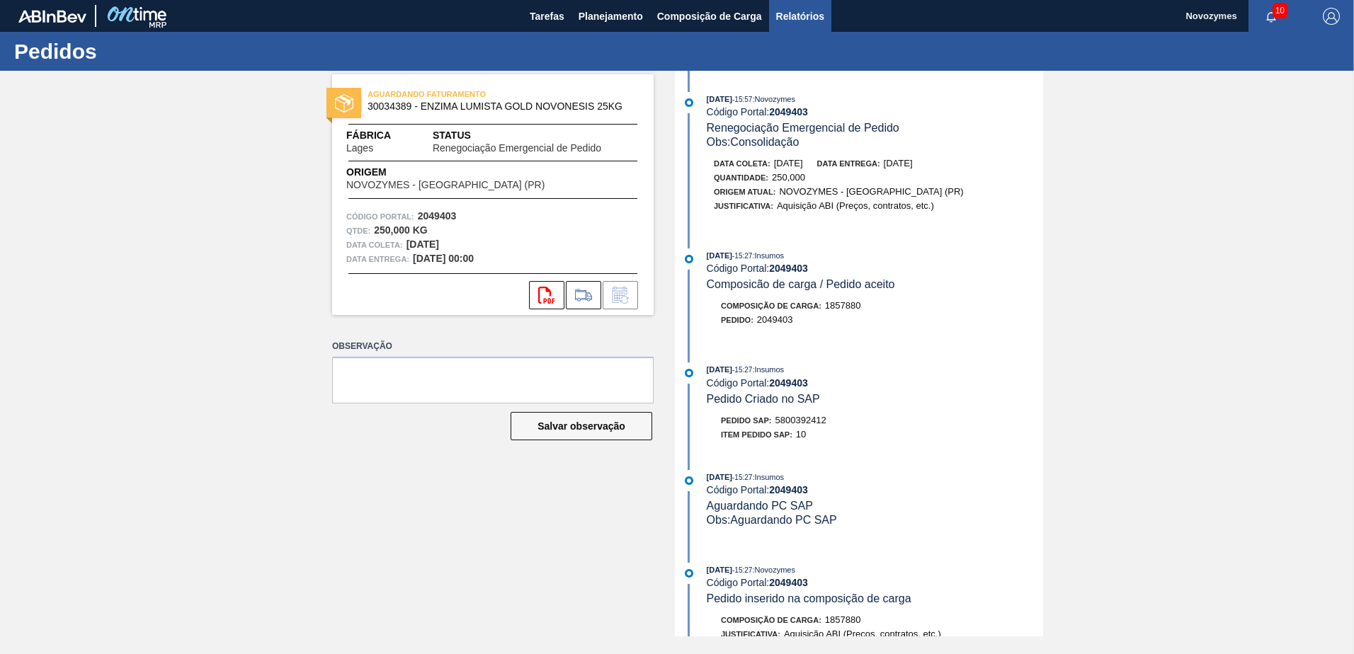
click at [795, 16] on span "Relatórios" at bounding box center [800, 16] width 48 height 17
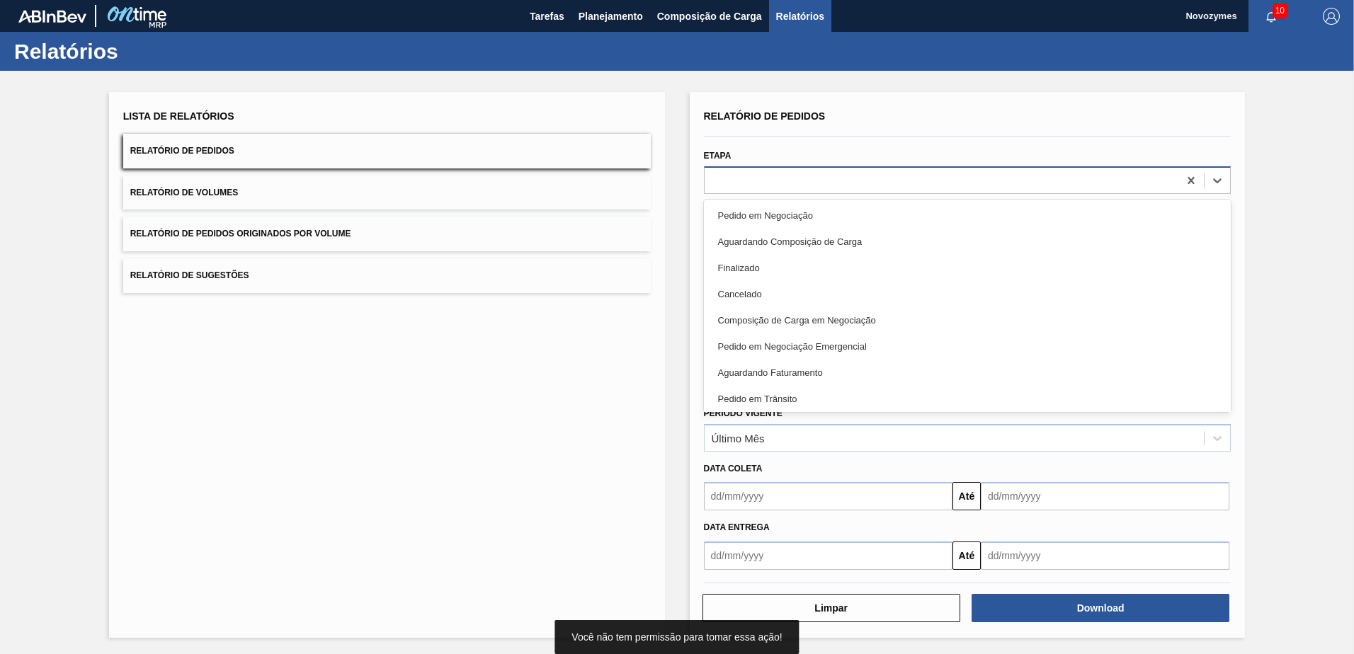
click at [789, 171] on div at bounding box center [942, 180] width 475 height 21
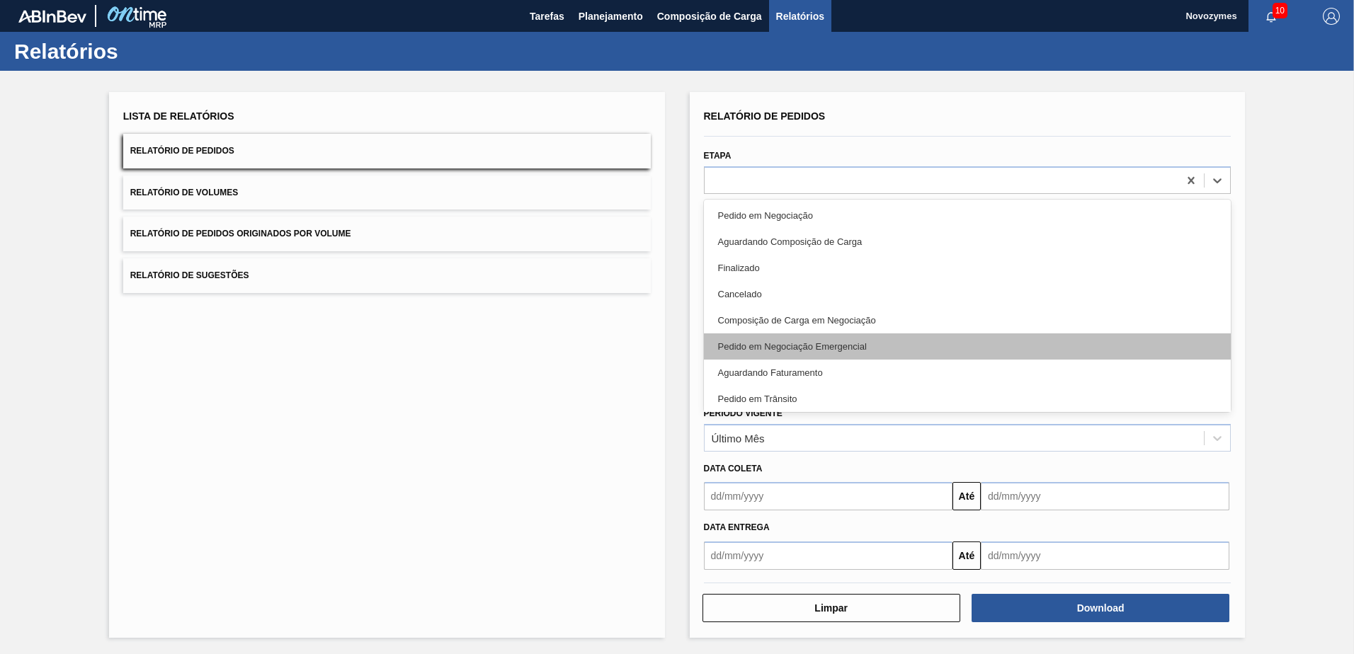
click at [805, 348] on div "Pedido em Negociação Emergencial" at bounding box center [968, 347] width 528 height 26
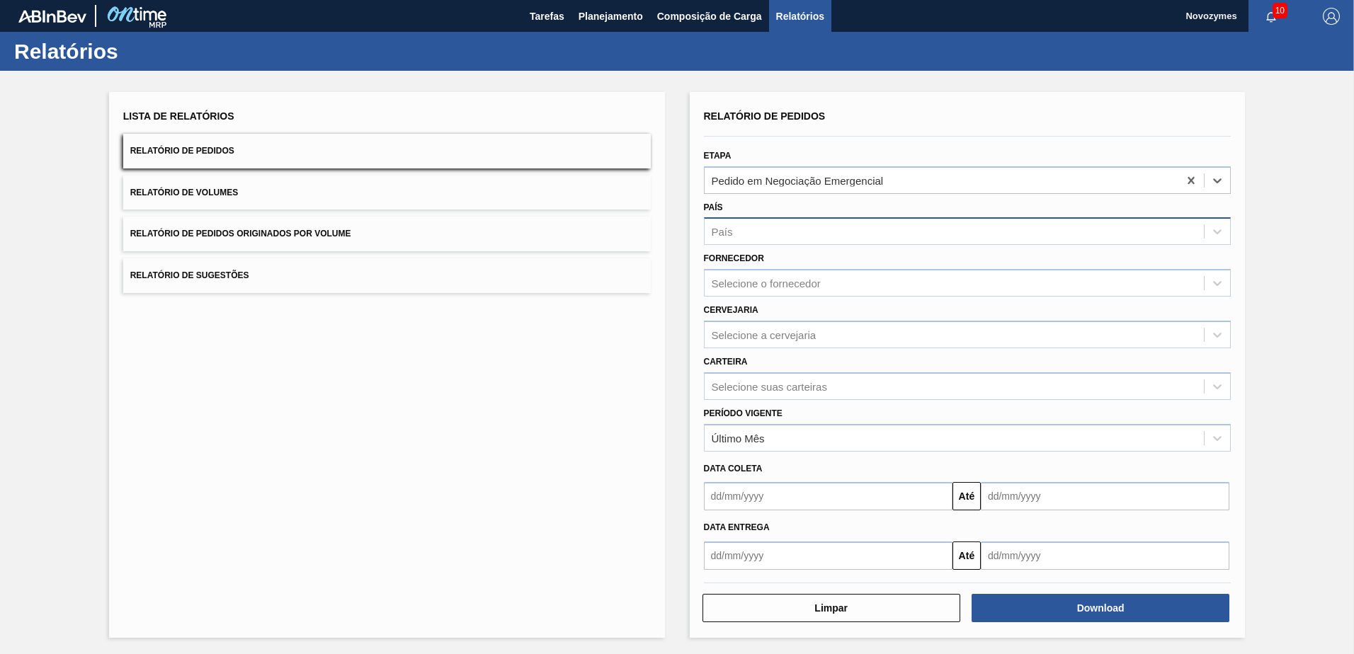
click at [858, 227] on div "País" at bounding box center [955, 232] width 500 height 21
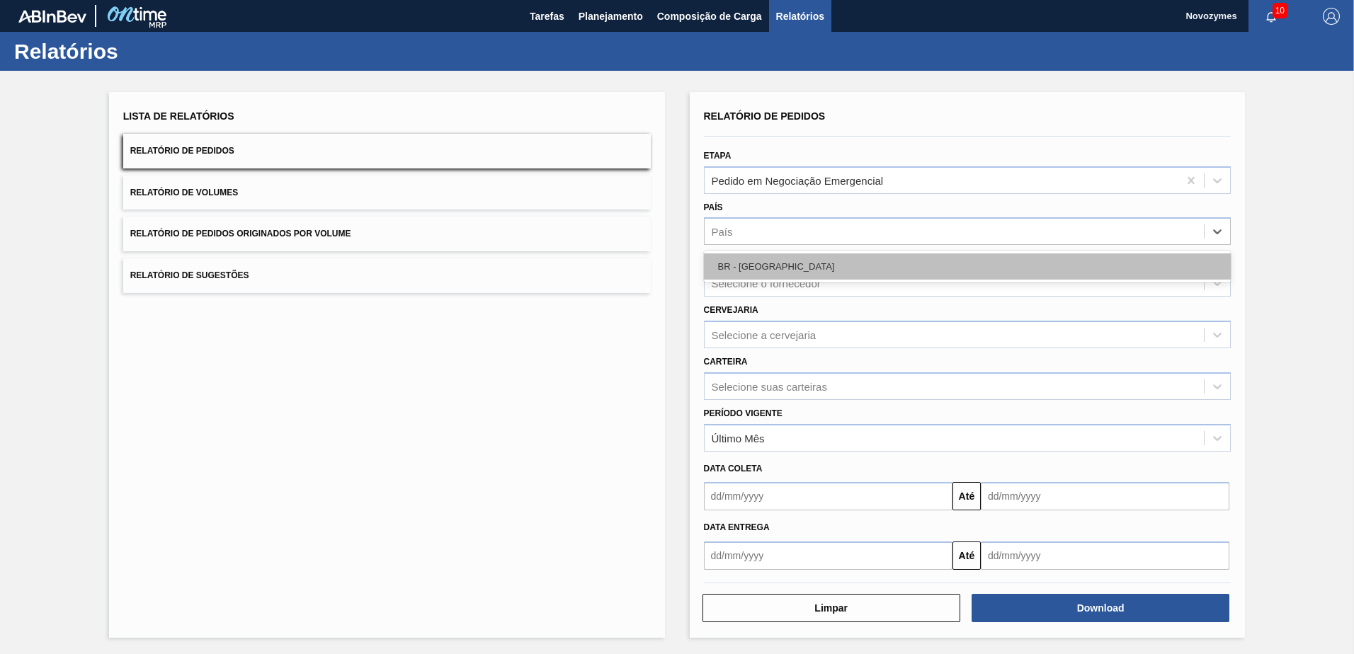
click at [821, 264] on div "BR - [GEOGRAPHIC_DATA]" at bounding box center [968, 267] width 528 height 26
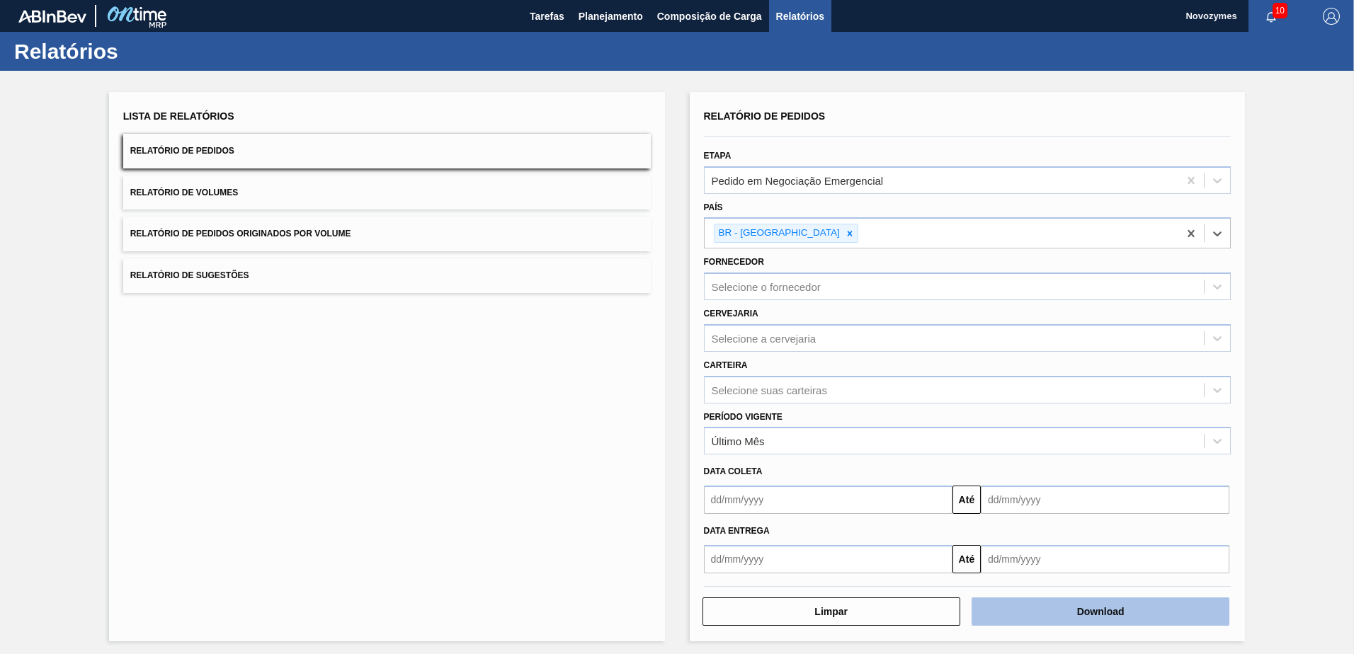
click at [1056, 609] on button "Download" at bounding box center [1101, 612] width 258 height 28
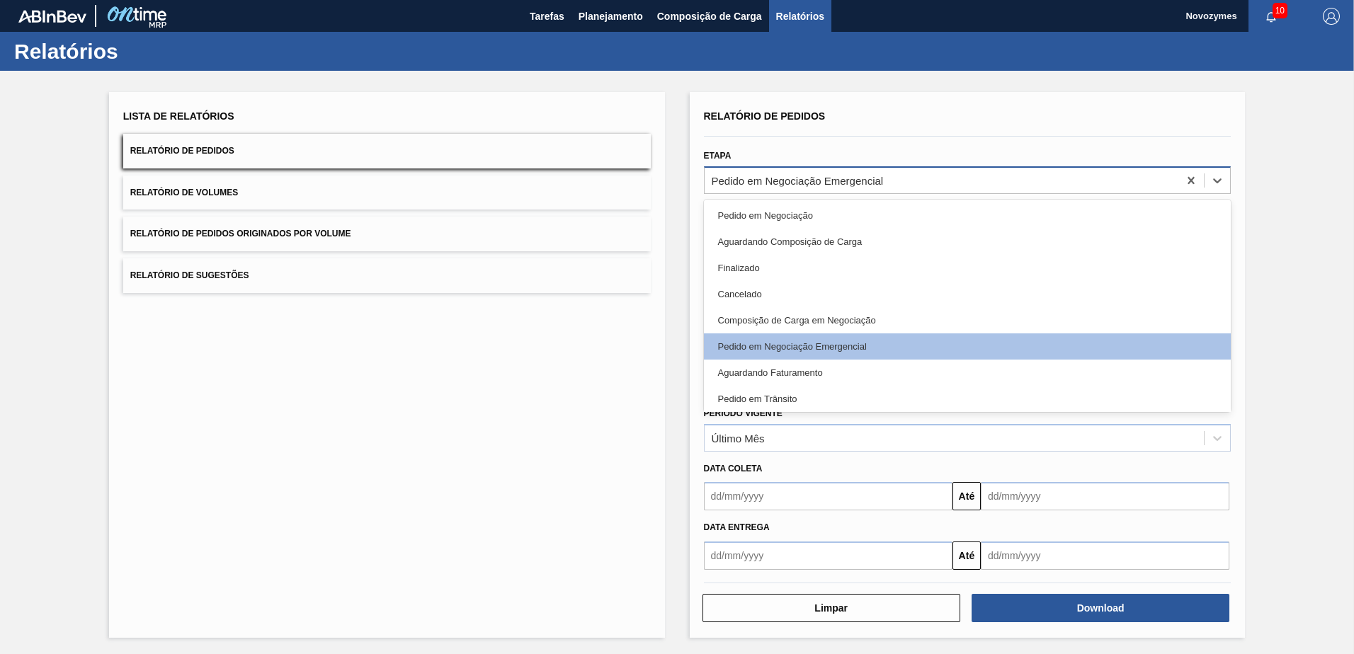
click at [1049, 176] on div "Pedido em Negociação Emergencial" at bounding box center [942, 180] width 475 height 21
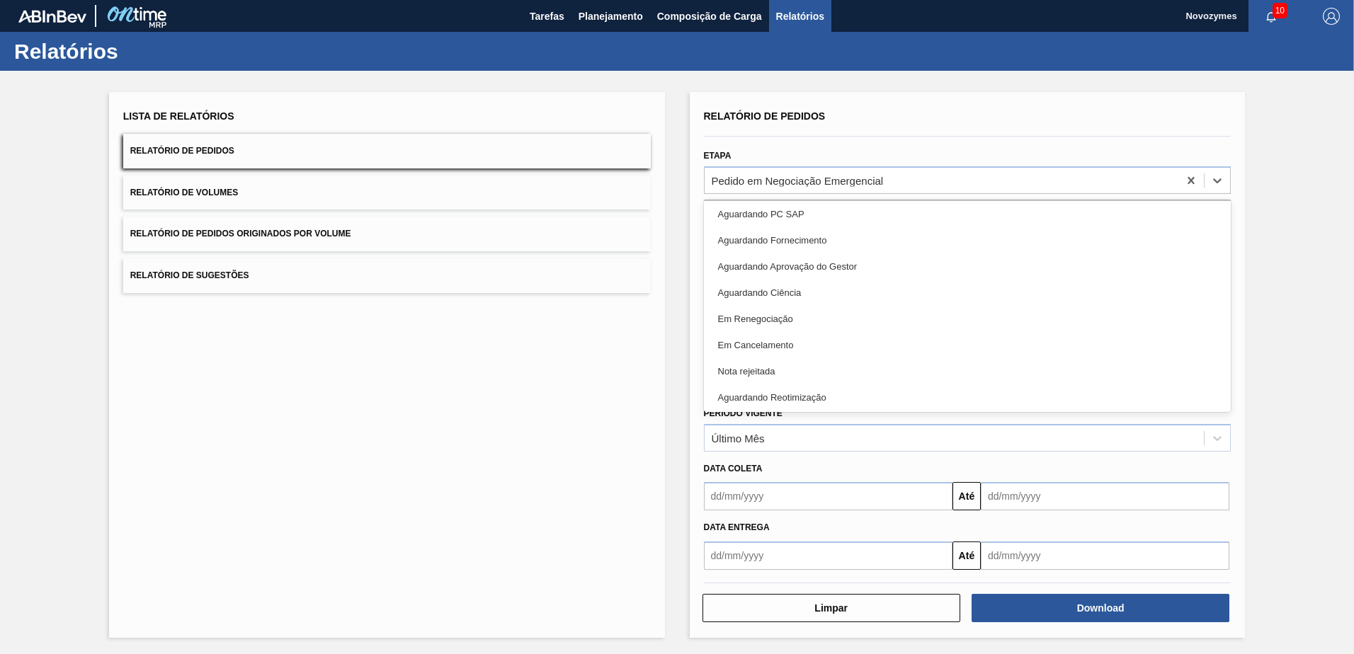
scroll to position [317, 0]
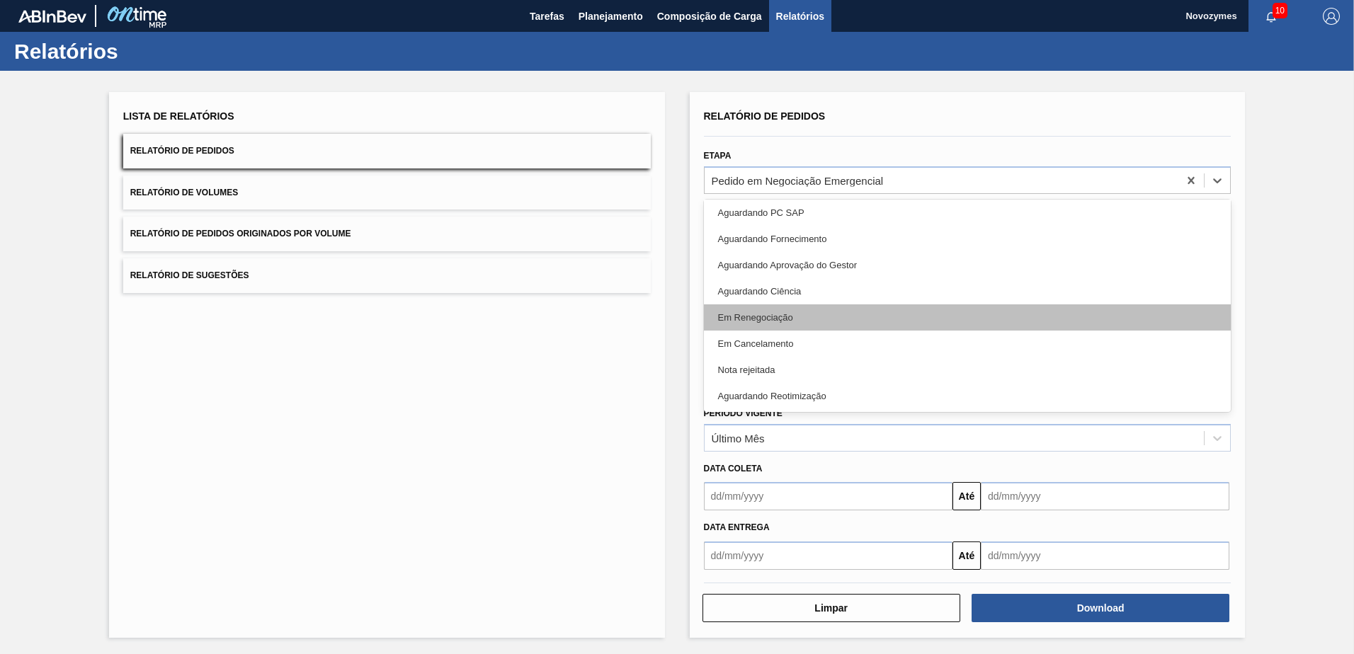
click at [866, 315] on div "Em Renegociação" at bounding box center [968, 318] width 528 height 26
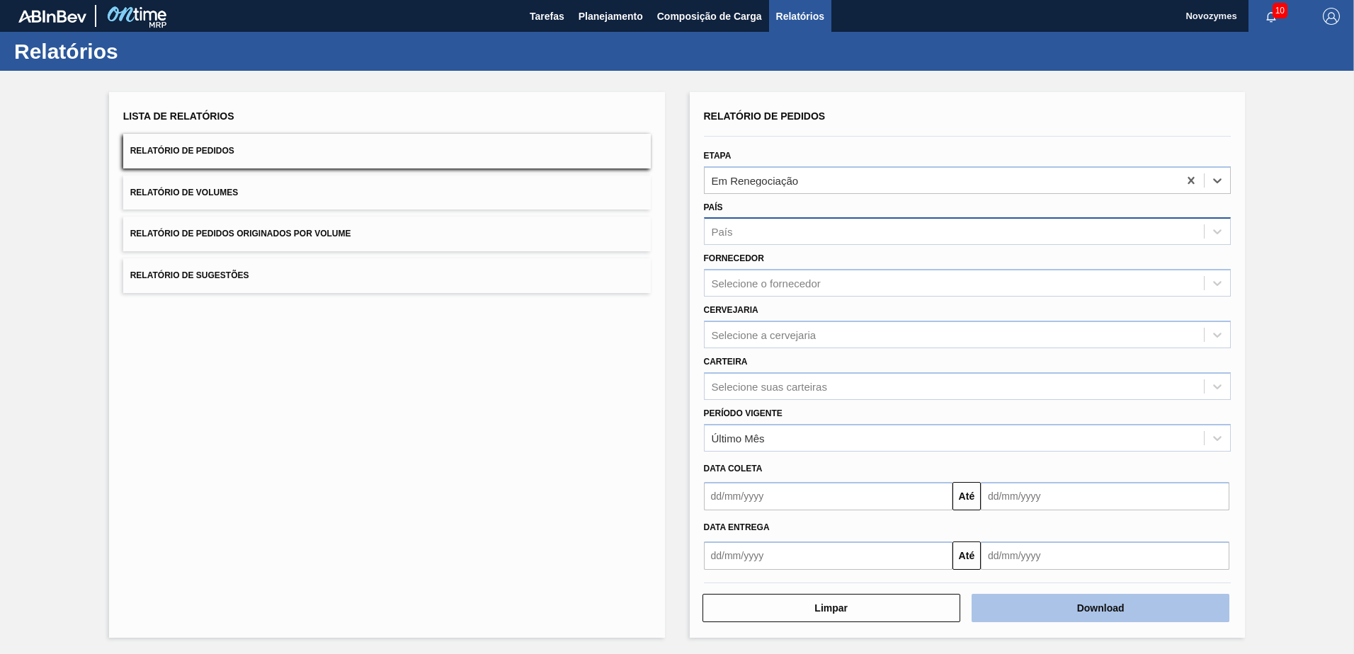
click at [1074, 615] on button "Download" at bounding box center [1101, 608] width 258 height 28
click at [442, 390] on div "Lista de Relatórios Relatório de Pedidos Relatório de Volumes Relatório de Pedi…" at bounding box center [387, 365] width 556 height 546
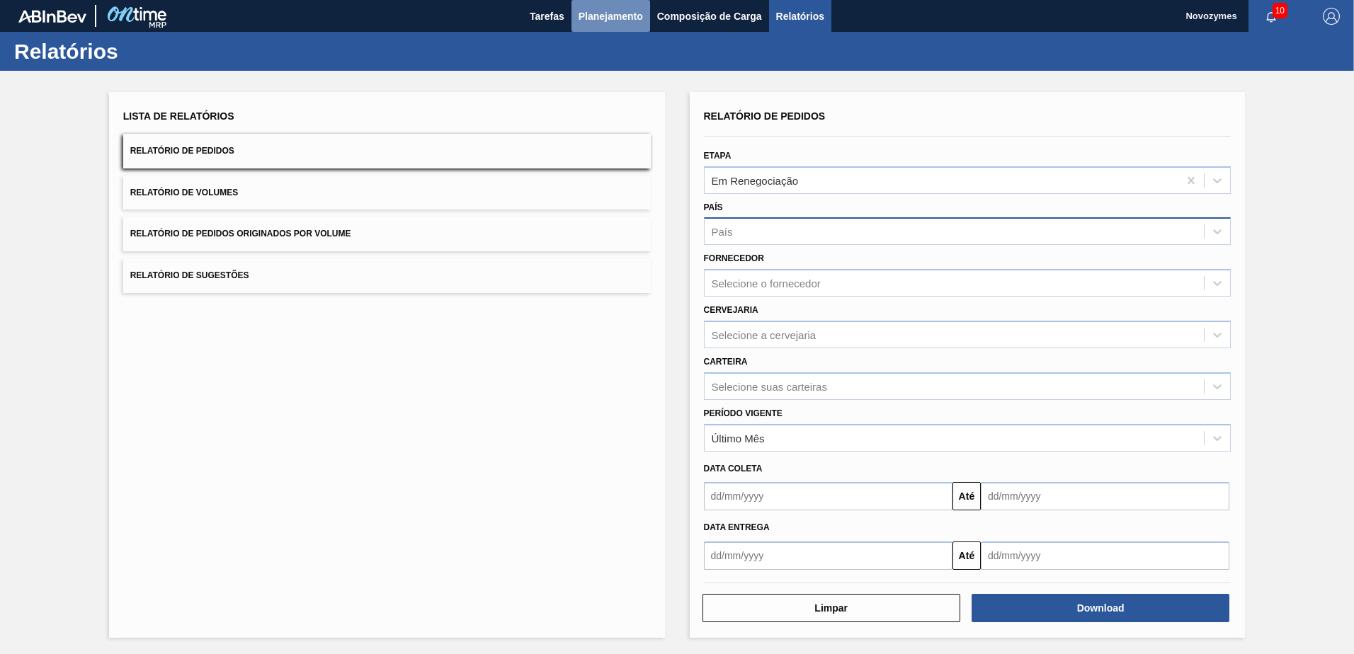
click at [581, 16] on span "Planejamento" at bounding box center [611, 16] width 64 height 17
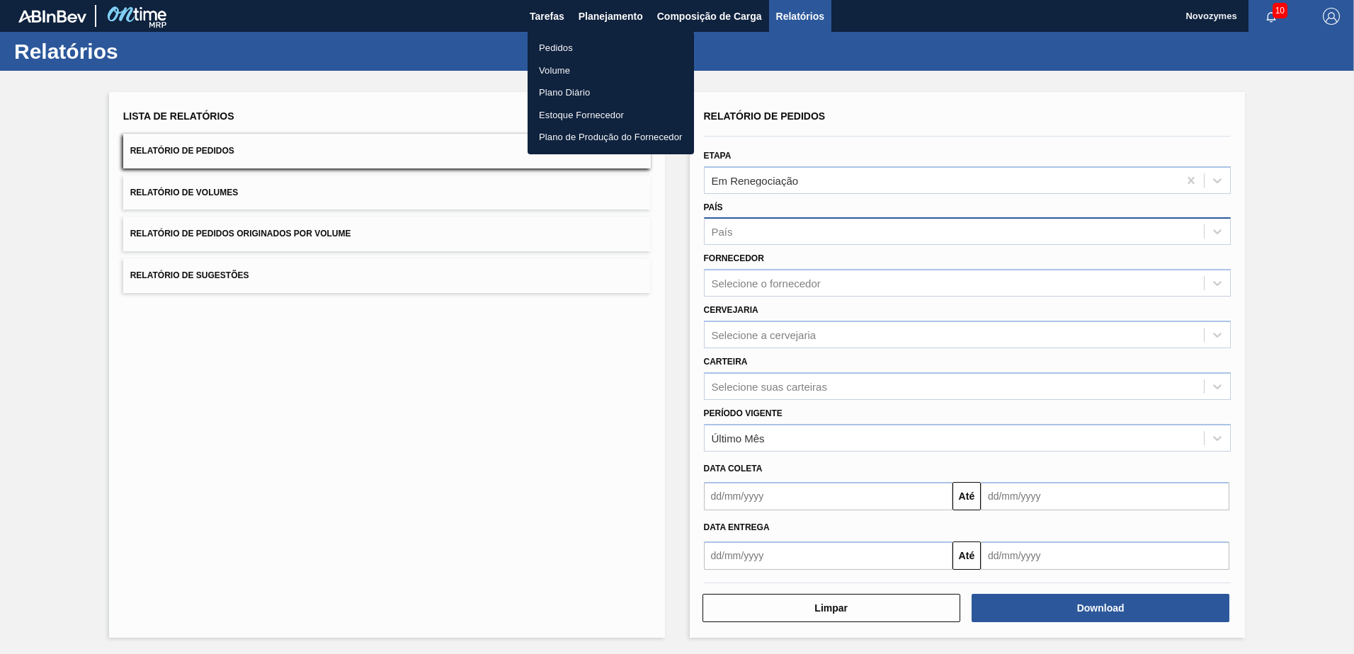
click at [554, 49] on li "Pedidos" at bounding box center [611, 48] width 166 height 23
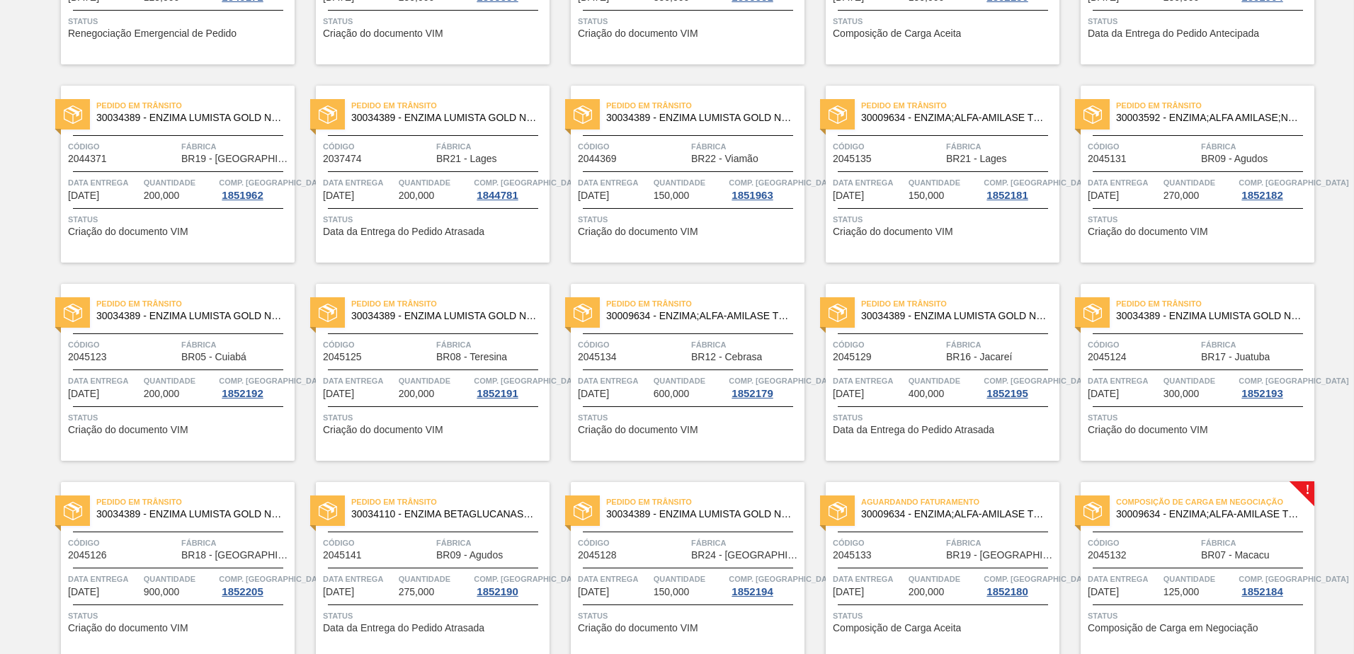
scroll to position [498, 0]
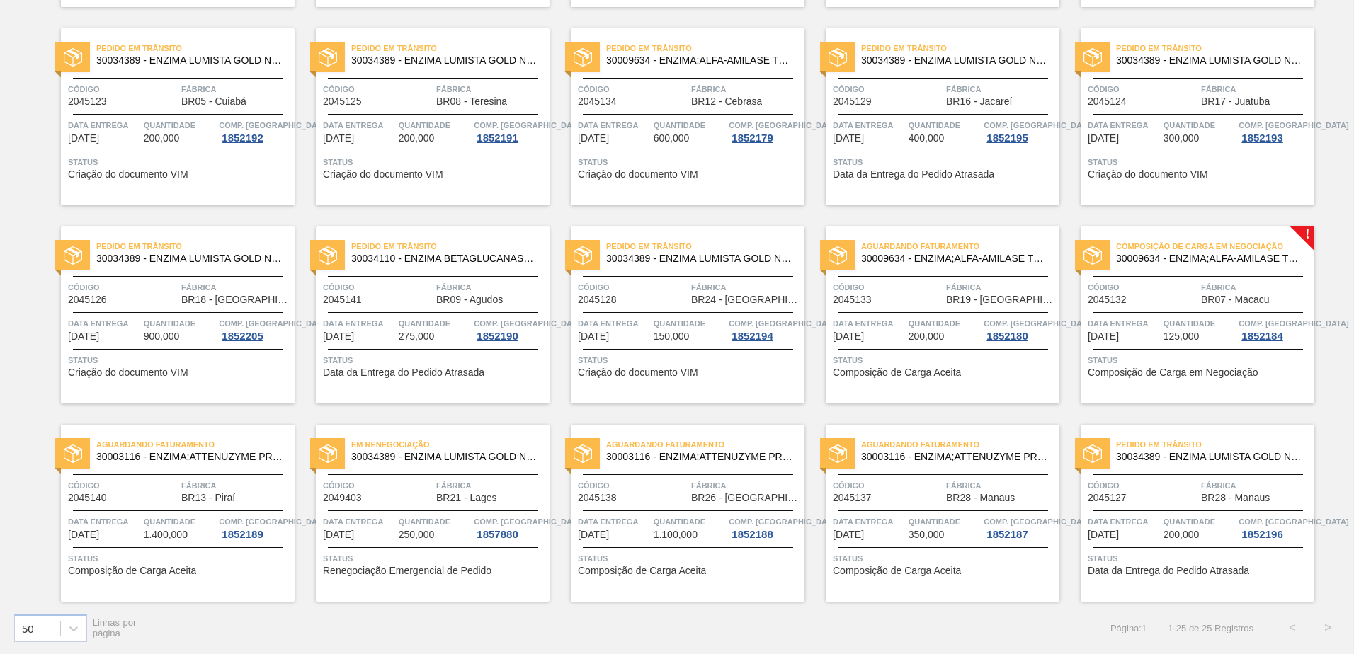
click at [433, 486] on div "Código 2049403 Fábrica BR21 - Lages" at bounding box center [433, 491] width 234 height 25
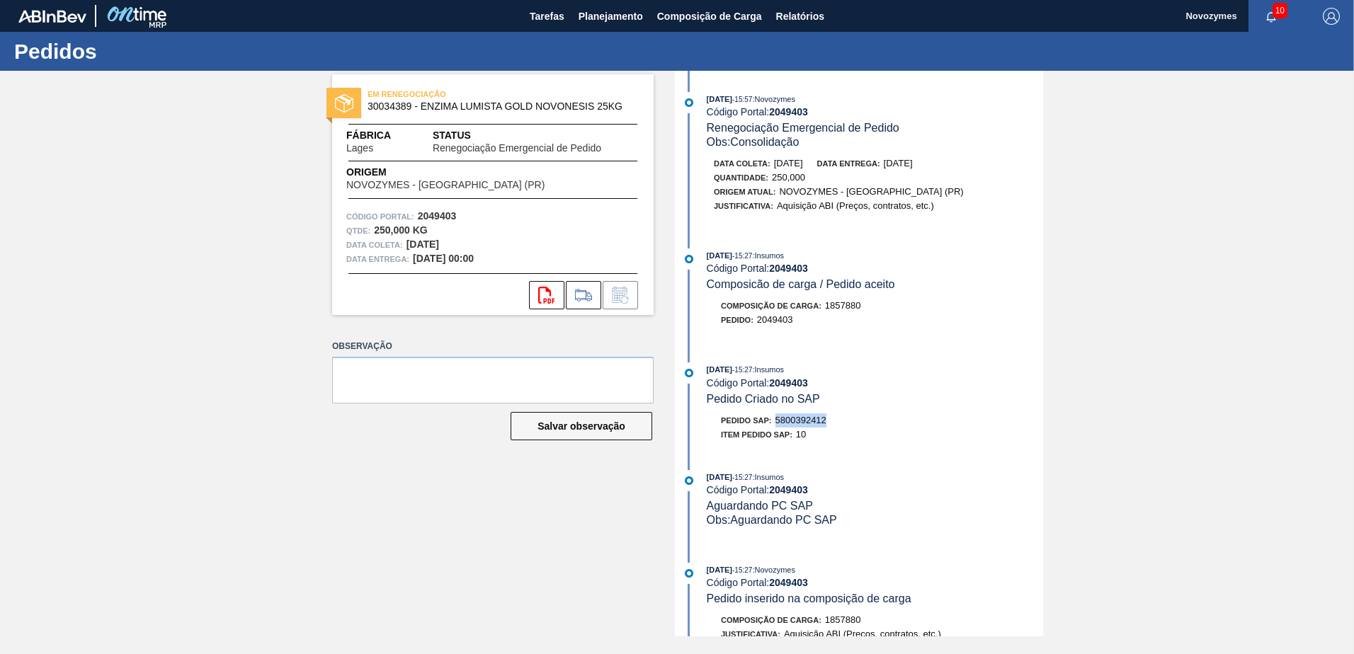
drag, startPoint x: 834, startPoint y: 421, endPoint x: 777, endPoint y: 424, distance: 57.4
click at [777, 424] on div "Pedido SAP: 5800392412" at bounding box center [875, 421] width 336 height 14
copy span "5800392412"
click at [1102, 299] on div "EM RENEGOCIAÇÃO 30034389 - ENZIMA LUMISTA GOLD NOVONESIS 25KG Fábrica Lages Sta…" at bounding box center [677, 354] width 1354 height 566
click at [616, 21] on span "Planejamento" at bounding box center [611, 16] width 64 height 17
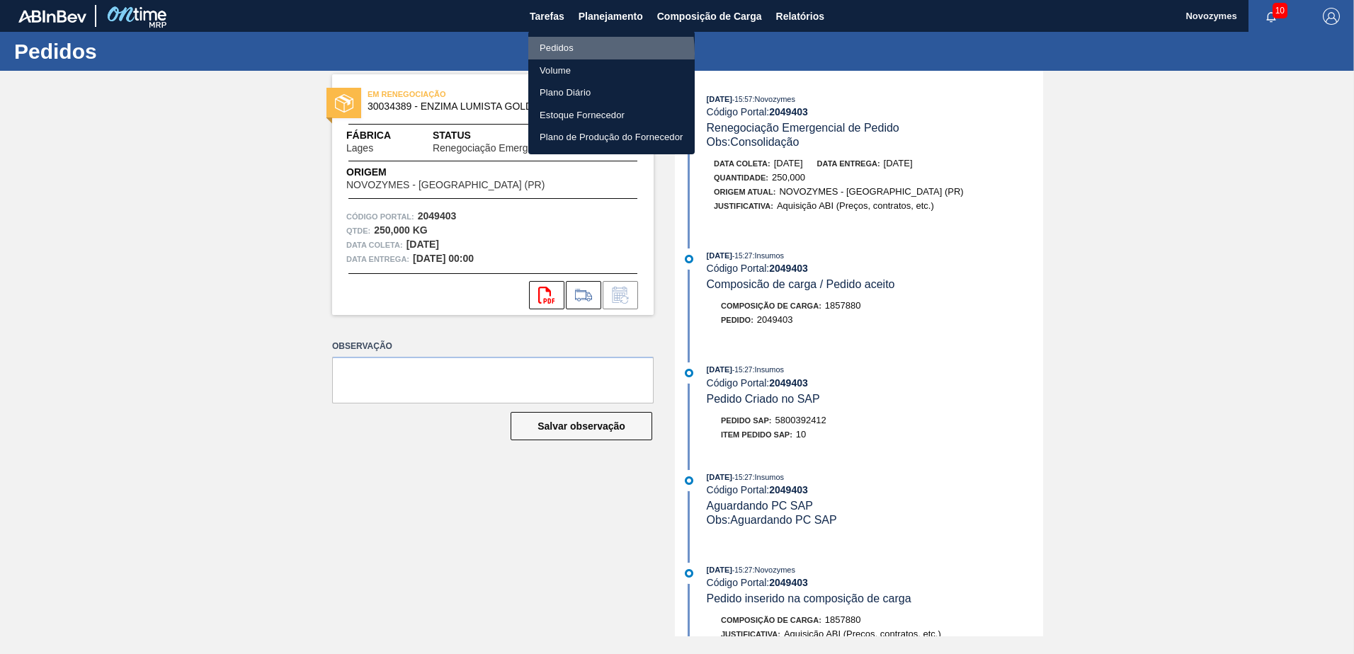
click at [574, 53] on li "Pedidos" at bounding box center [611, 48] width 166 height 23
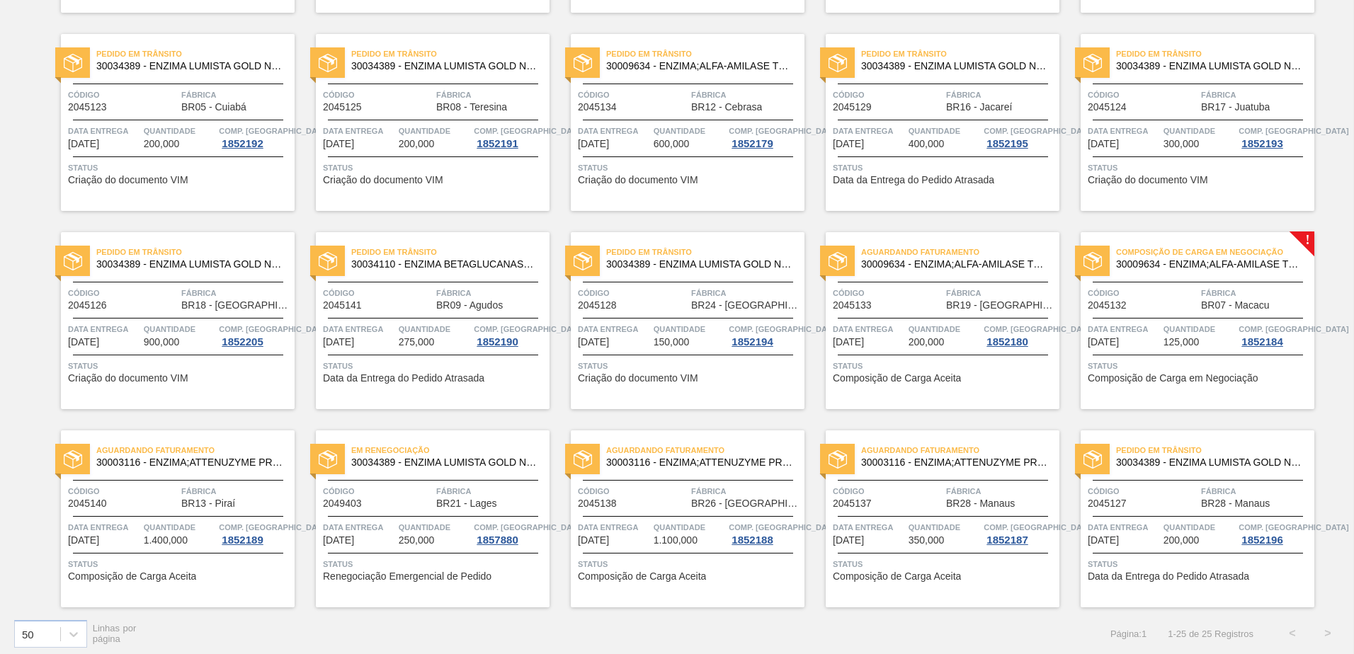
scroll to position [498, 0]
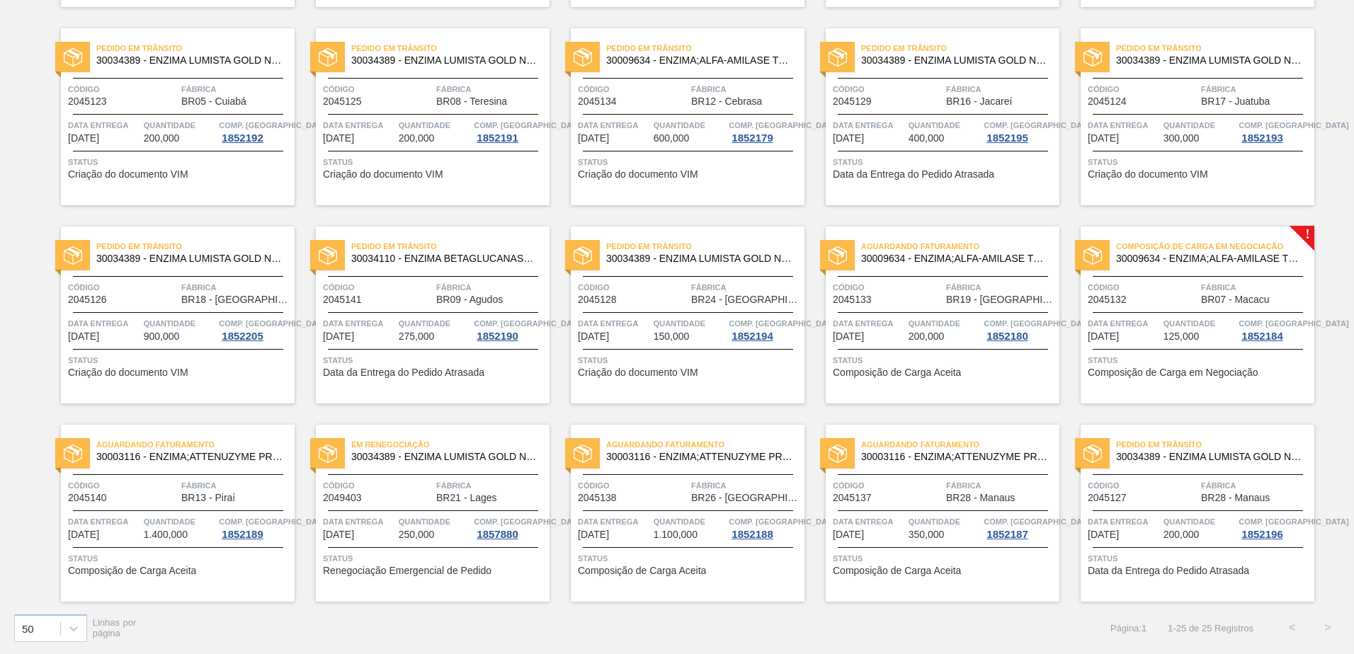
click at [676, 562] on span "Status" at bounding box center [689, 559] width 223 height 14
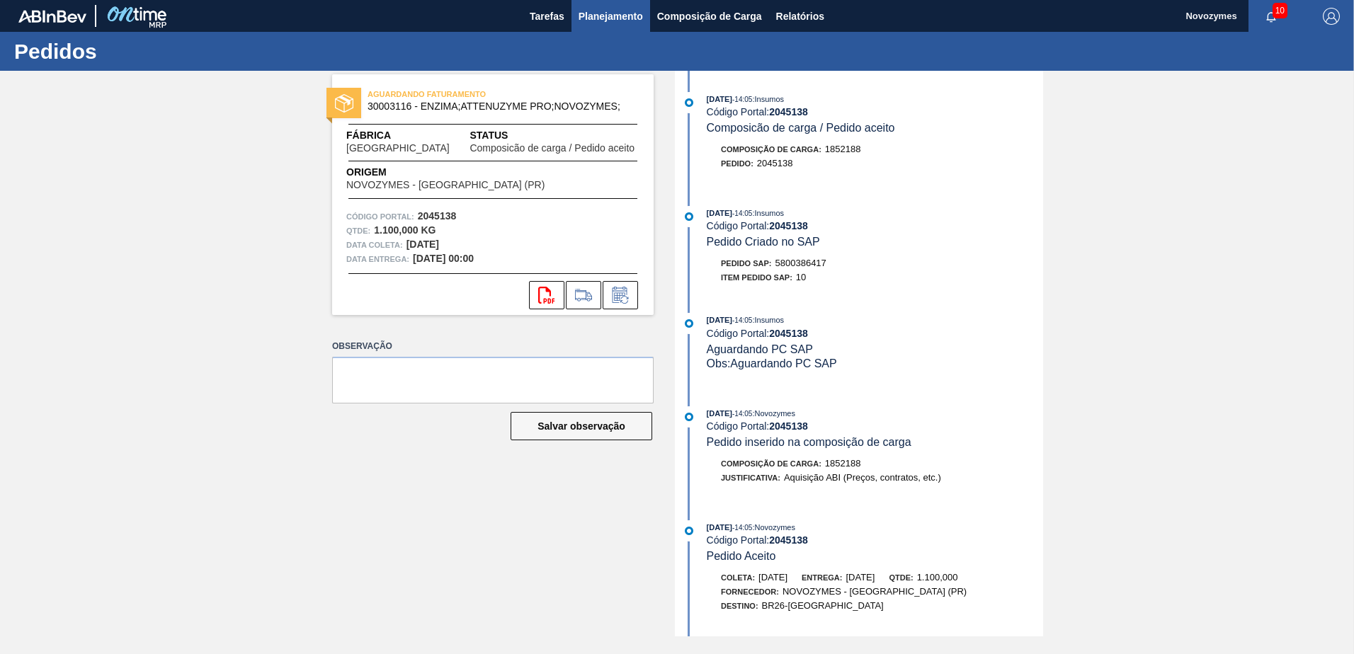
click at [602, 25] on button "Planejamento" at bounding box center [611, 16] width 79 height 32
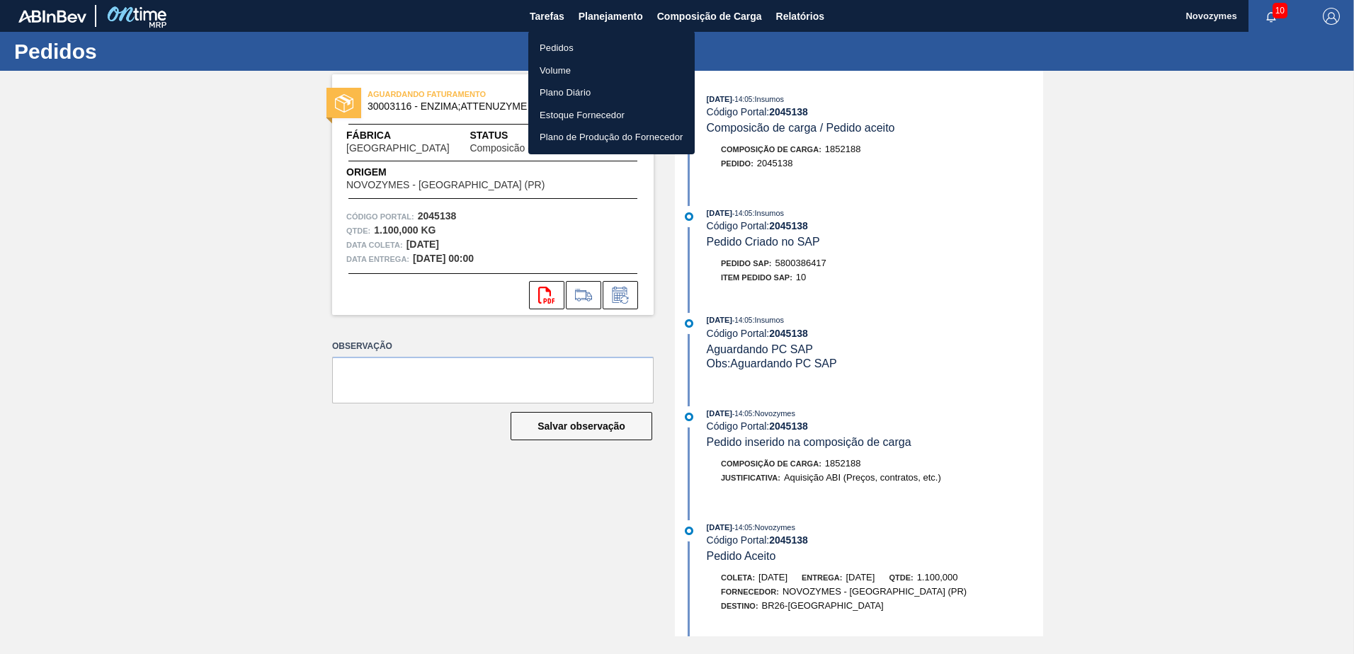
click at [553, 66] on li "Volume" at bounding box center [611, 70] width 166 height 23
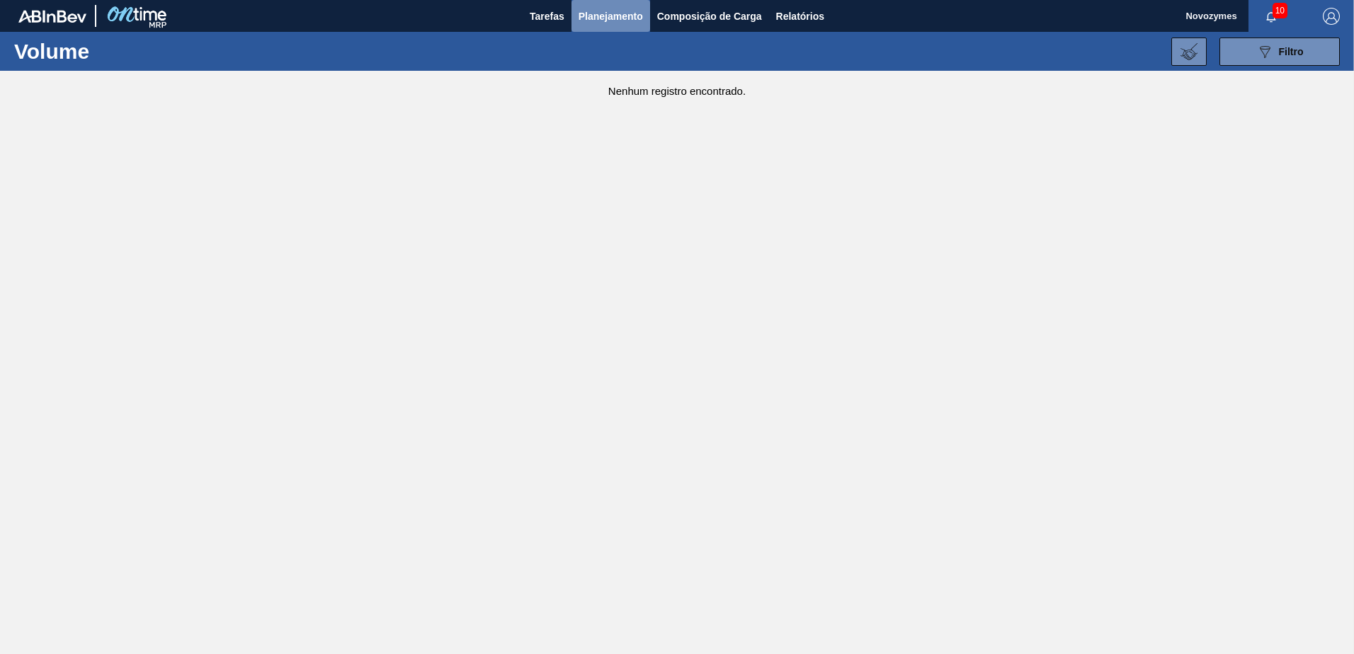
click at [597, 21] on span "Planejamento" at bounding box center [611, 16] width 64 height 17
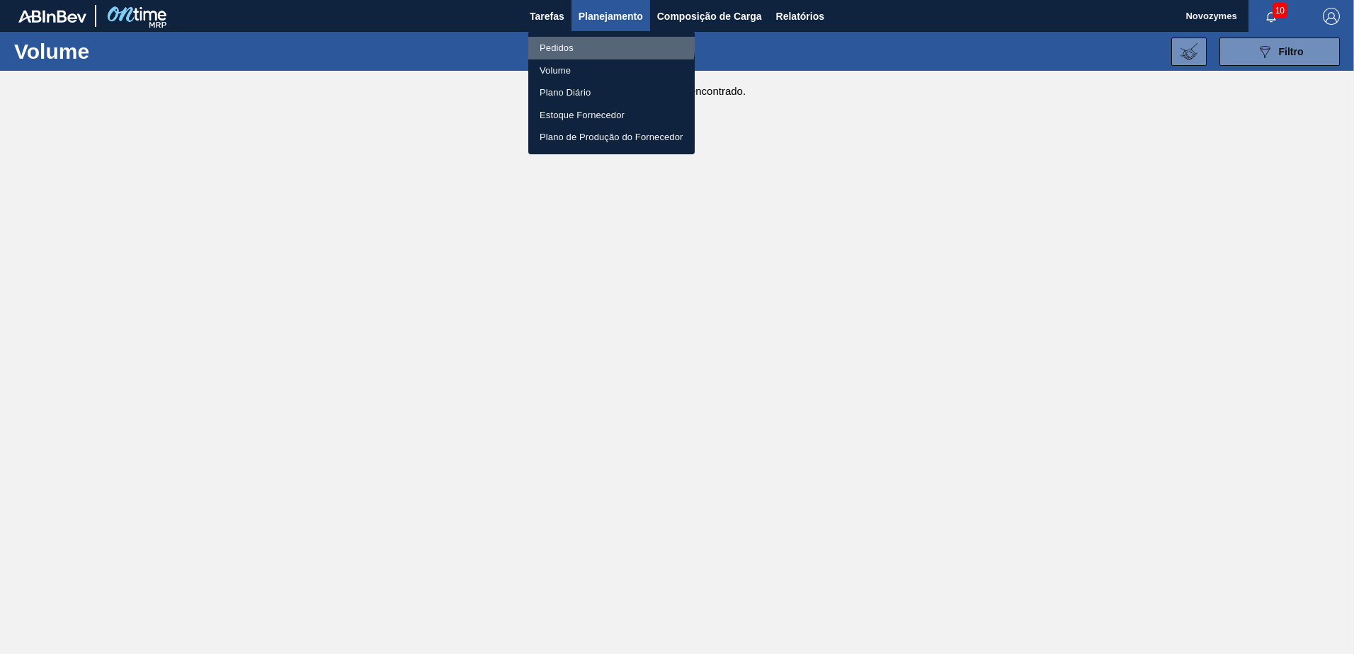
click at [586, 40] on li "Pedidos" at bounding box center [611, 48] width 166 height 23
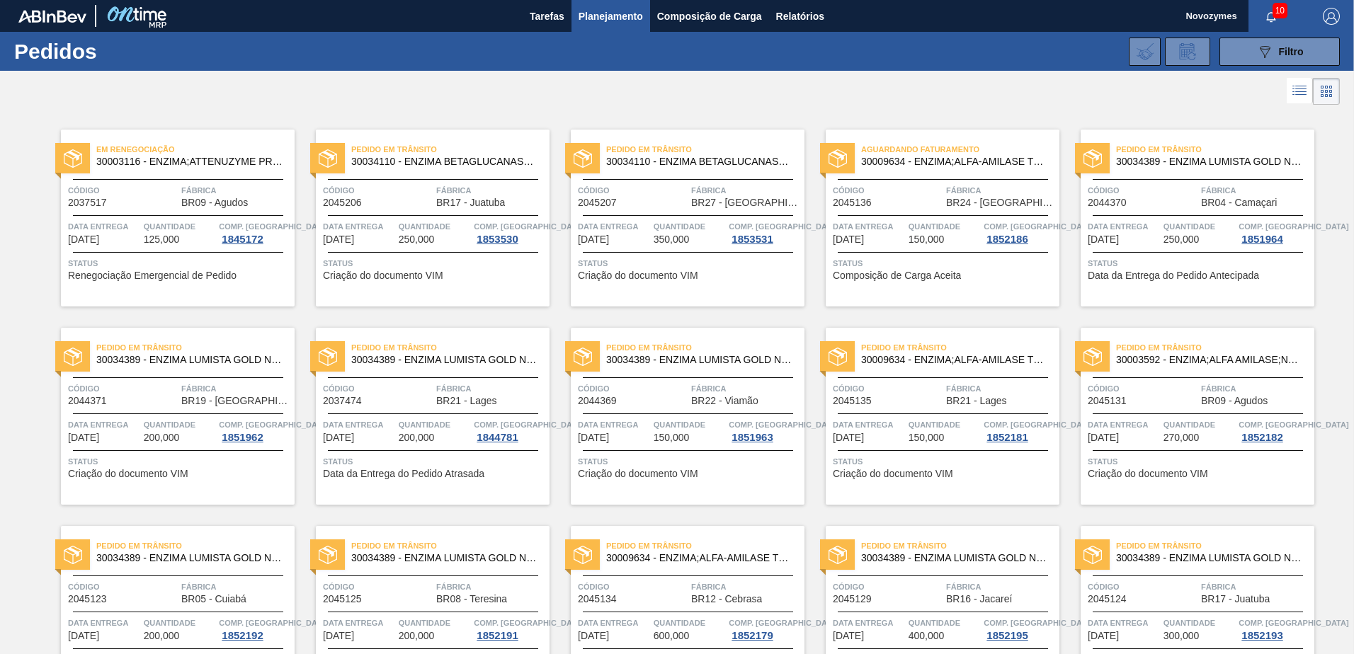
click at [188, 253] on div at bounding box center [178, 252] width 210 height 1
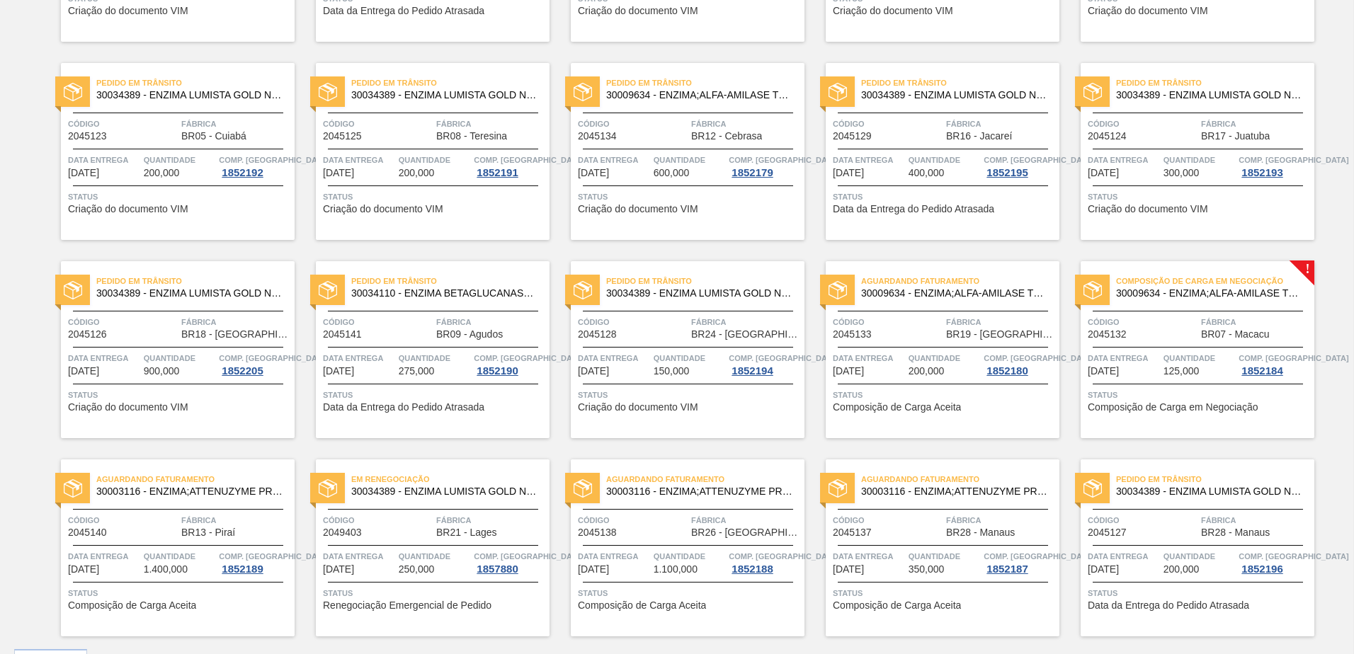
scroll to position [498, 0]
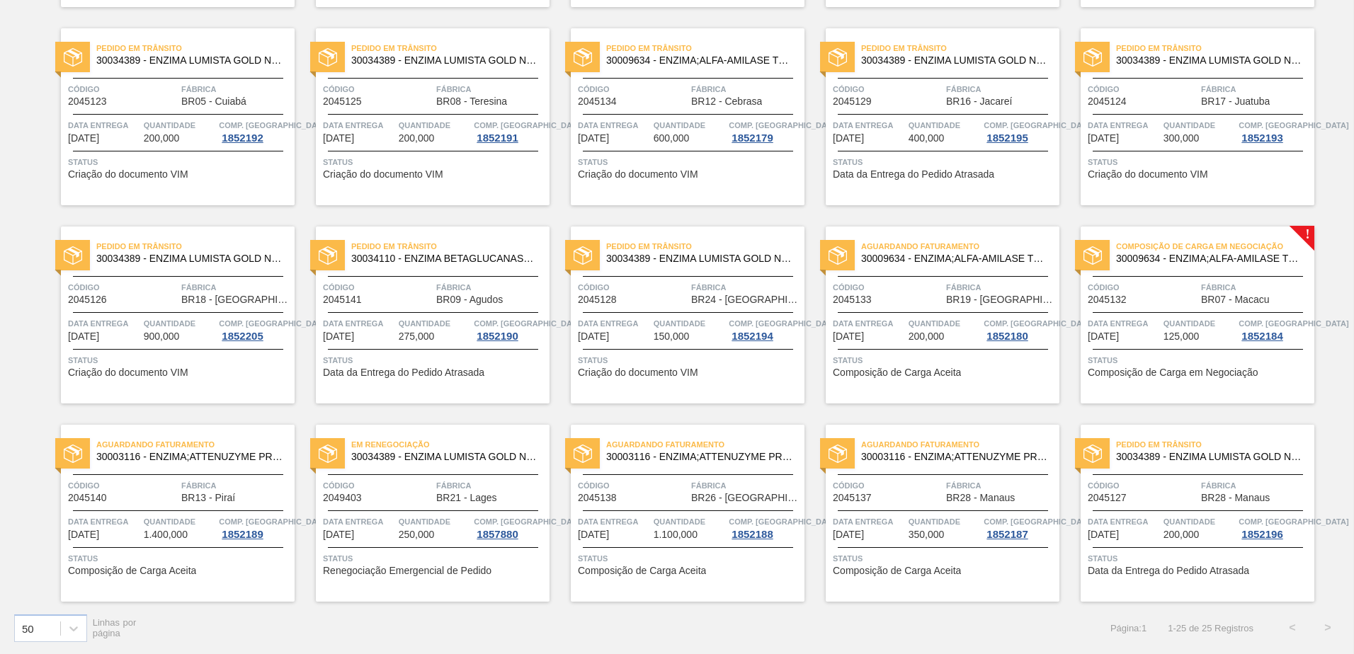
click at [1174, 360] on span "Status" at bounding box center [1199, 360] width 223 height 14
